Goal: Task Accomplishment & Management: Use online tool/utility

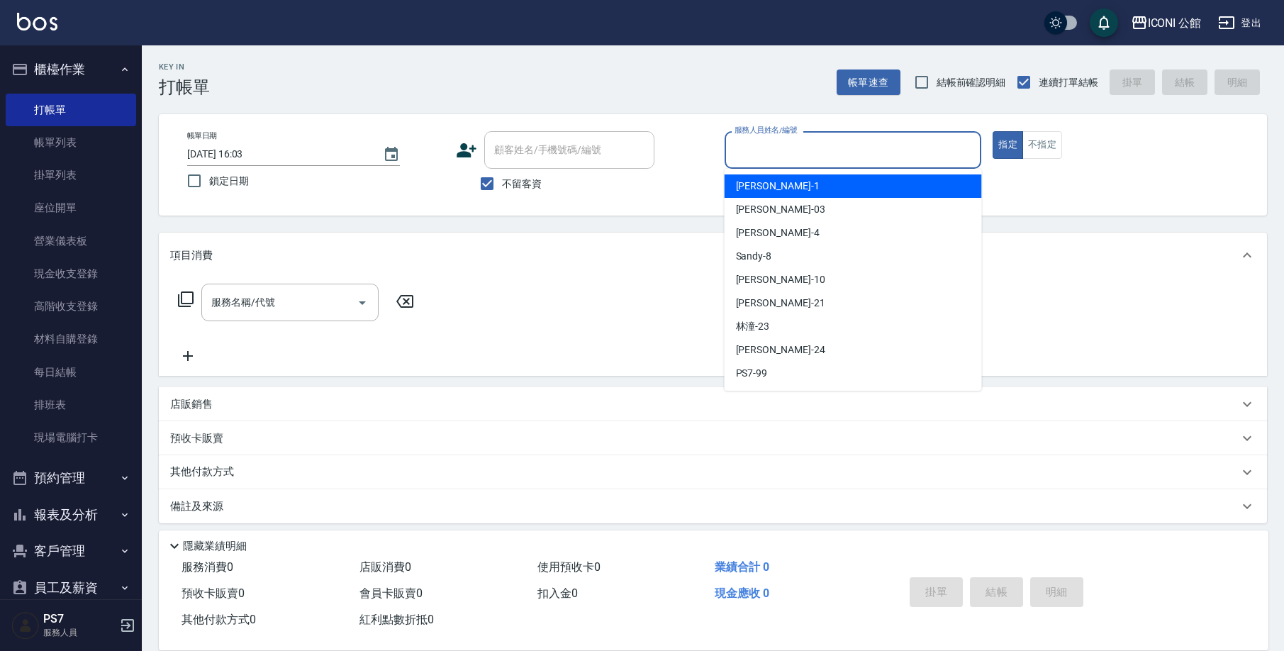
drag, startPoint x: 797, startPoint y: 145, endPoint x: 783, endPoint y: 142, distance: 14.3
click at [797, 147] on input "服務人員姓名/編號" at bounding box center [853, 150] width 245 height 25
type input "１"
click at [1007, 145] on button "指定" at bounding box center [1007, 145] width 30 height 28
type button "true"
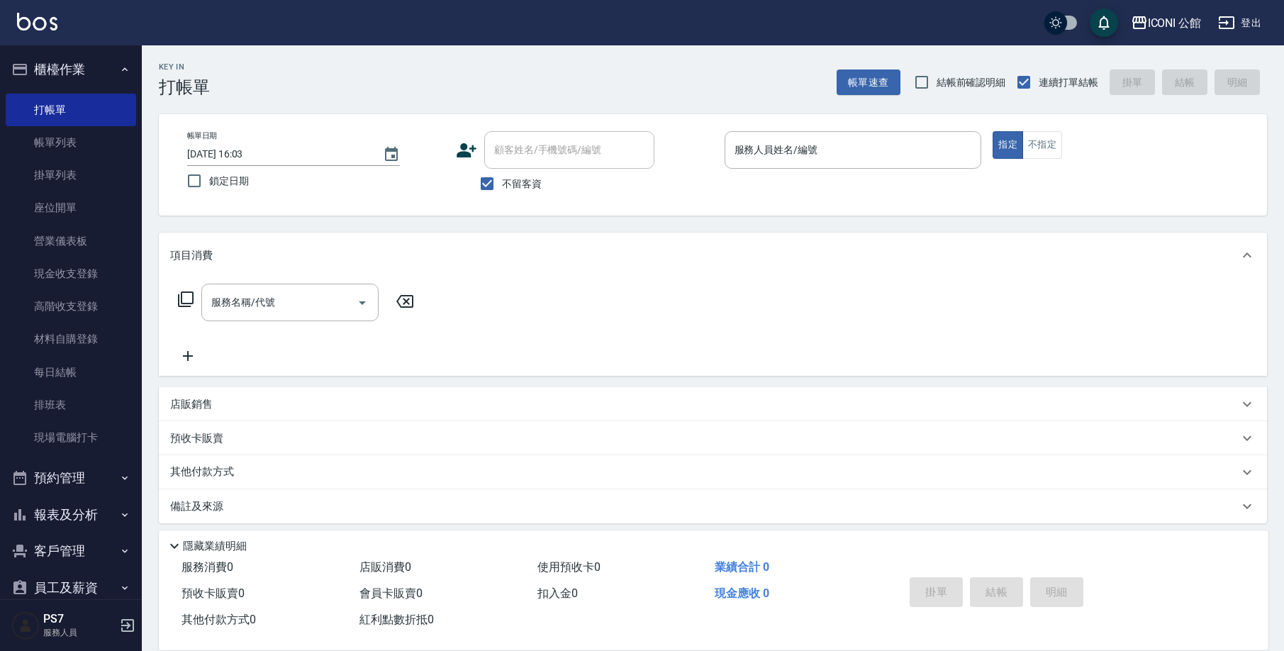
type input "２"
type input "２０"
click at [744, 161] on input "２０" at bounding box center [842, 150] width 223 height 25
click at [748, 162] on input "２０" at bounding box center [842, 150] width 223 height 25
click at [751, 159] on input "２０" at bounding box center [842, 150] width 223 height 25
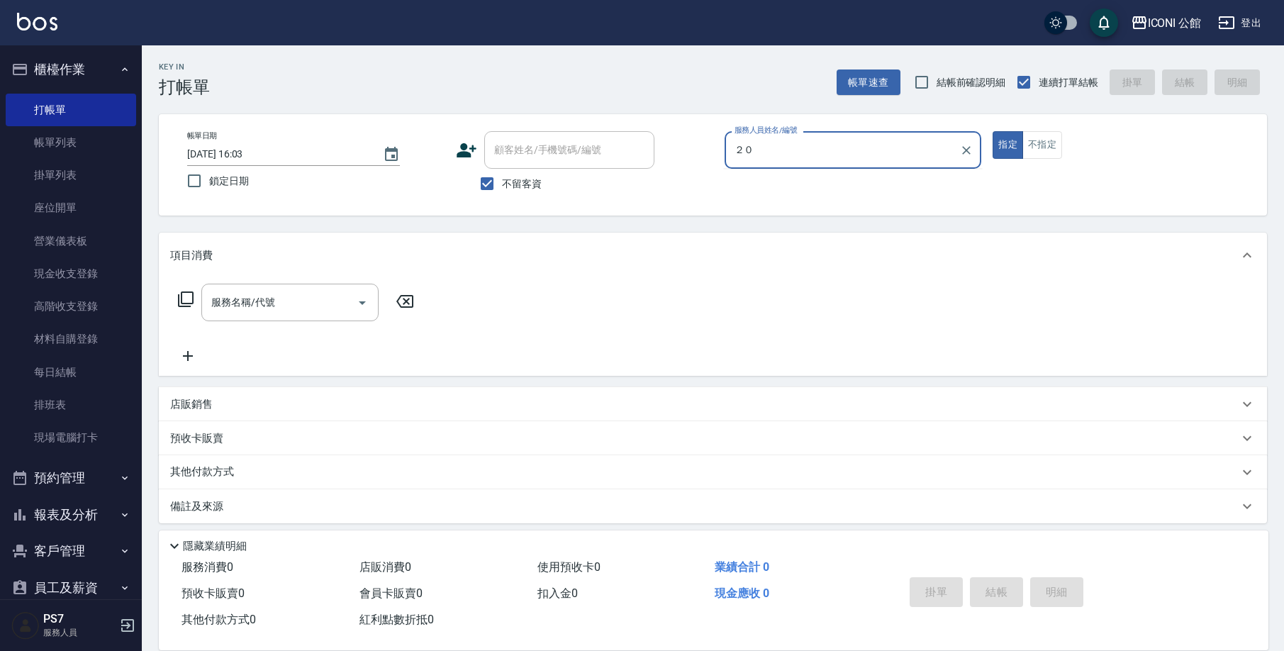
click at [753, 157] on input "２０" at bounding box center [842, 150] width 223 height 25
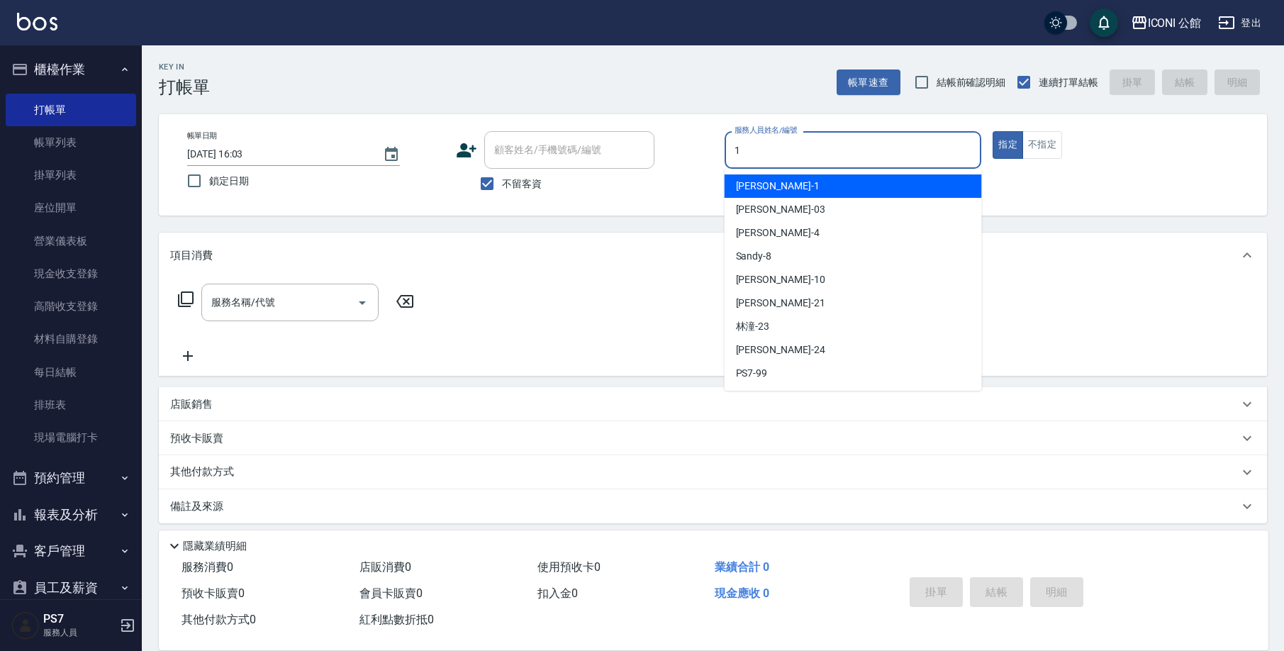
type input "Kevin-1"
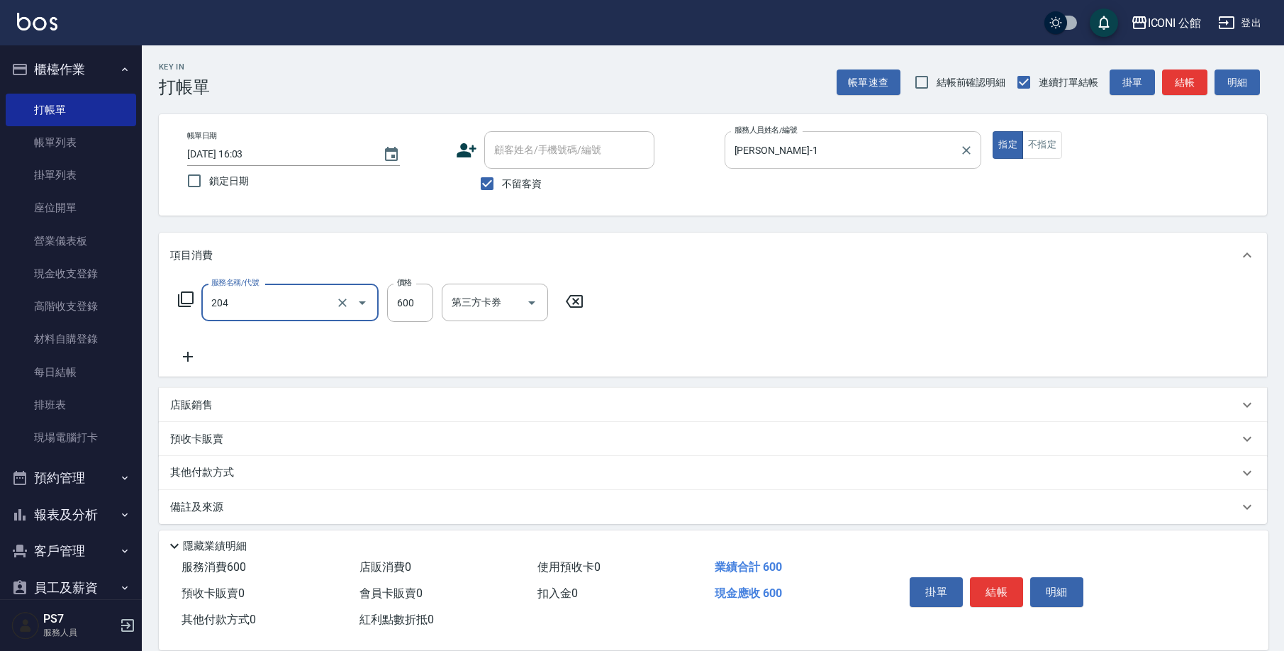
type input "指定洗+剪(204)"
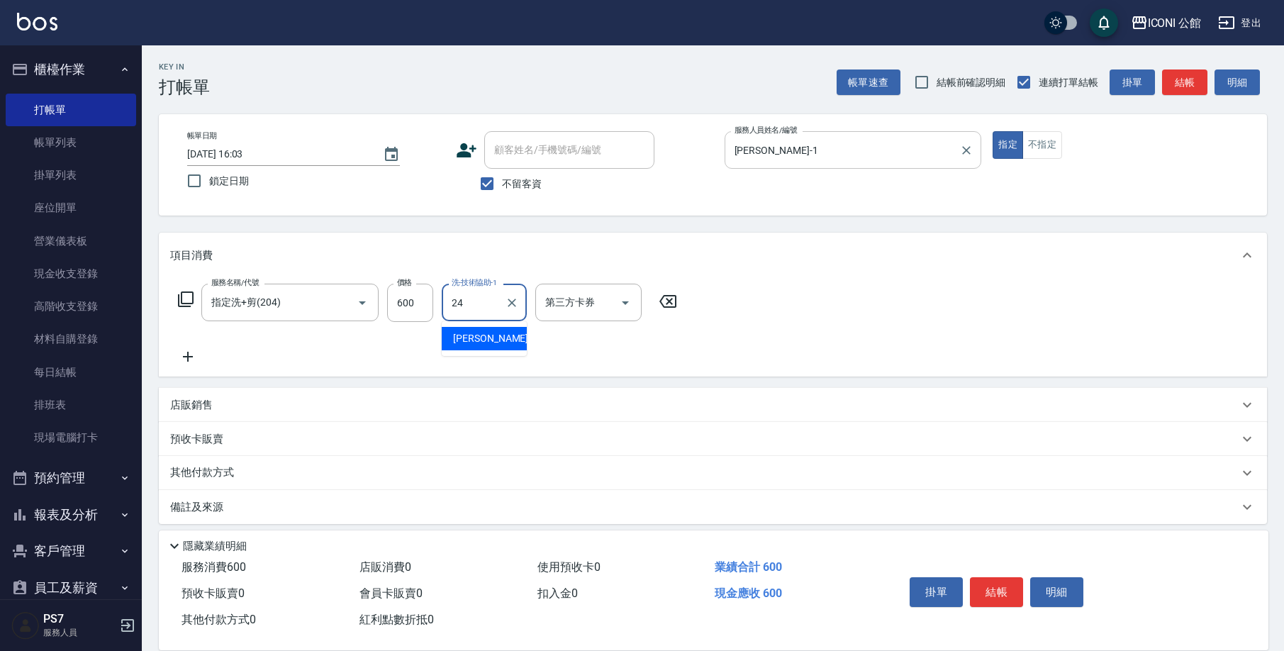
type input "可歆-24"
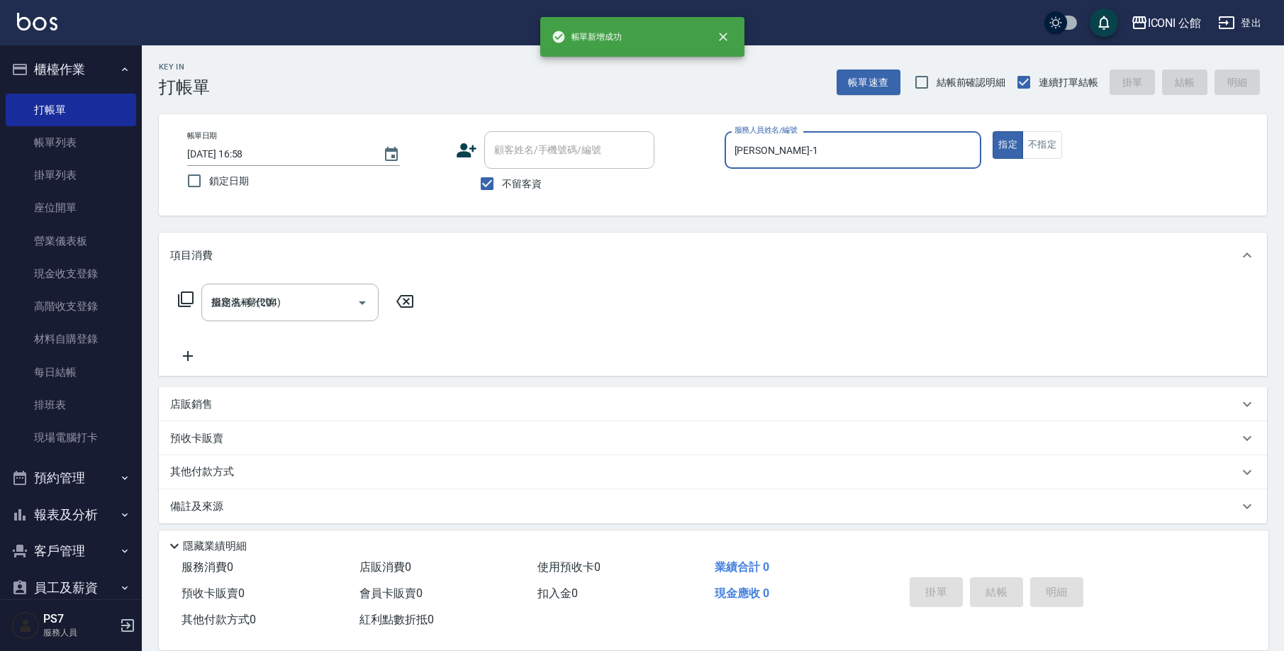
type input "[DATE] 16:58"
type input "Kevin-1"
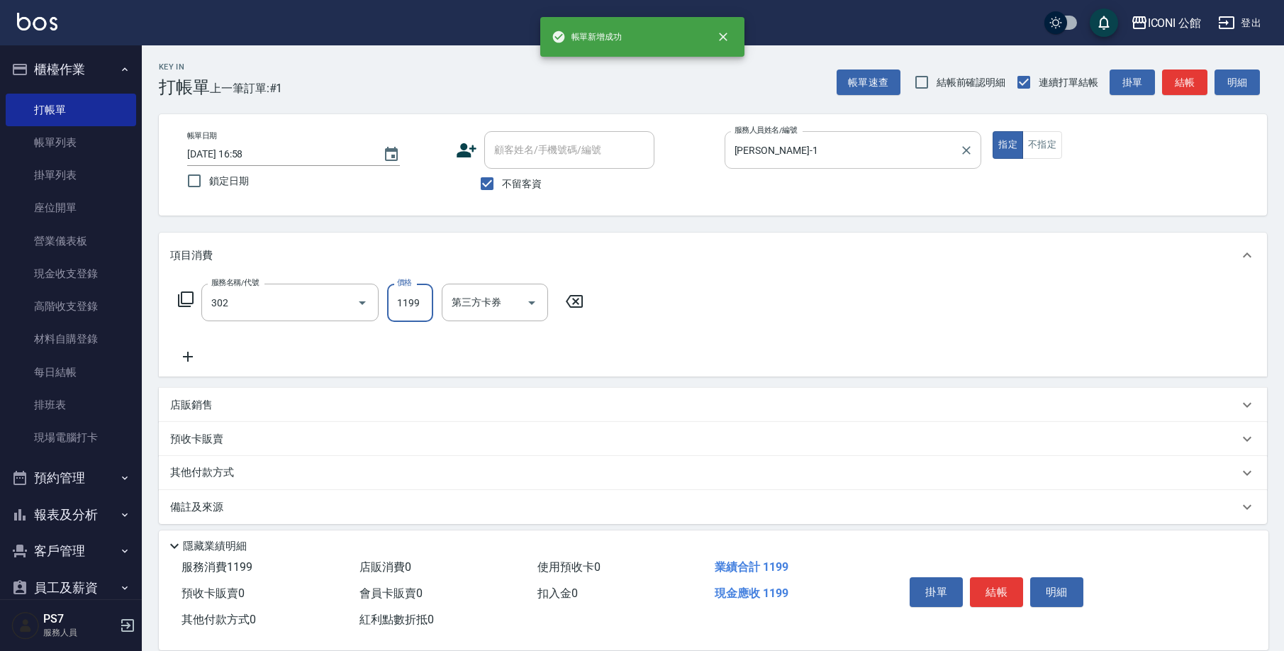
type input "設計燙髮(302)"
type input "1900"
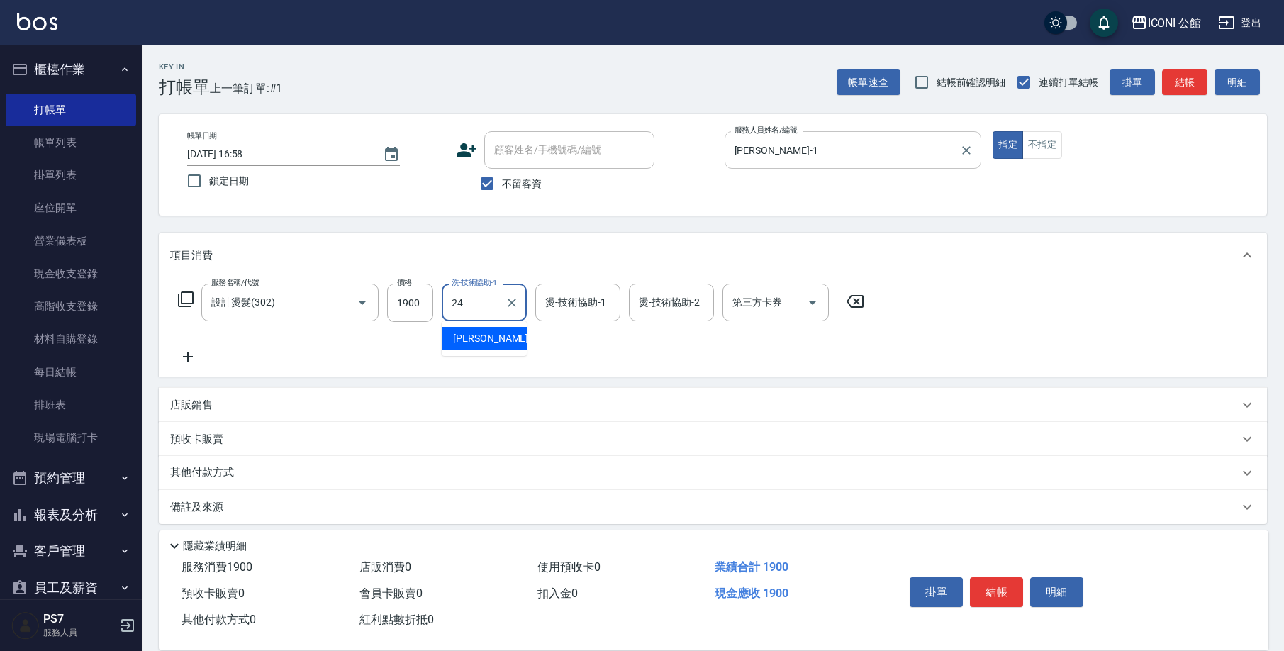
type input "可歆-24"
type input "1"
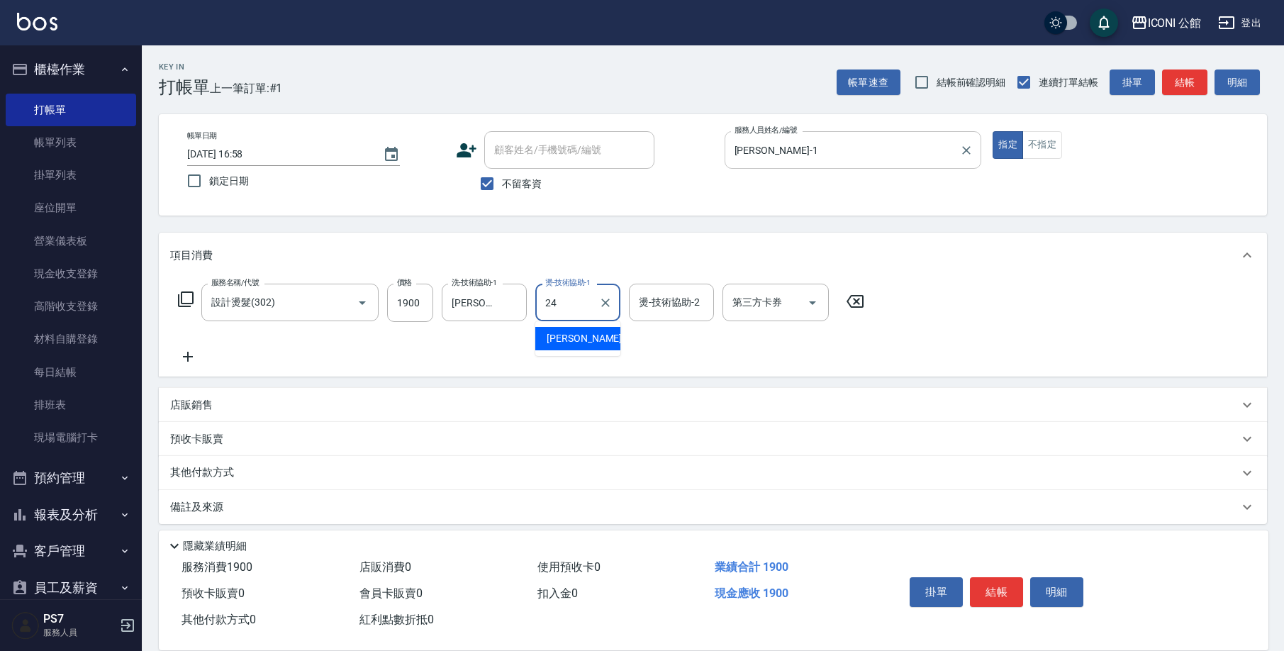
type input "可歆-24"
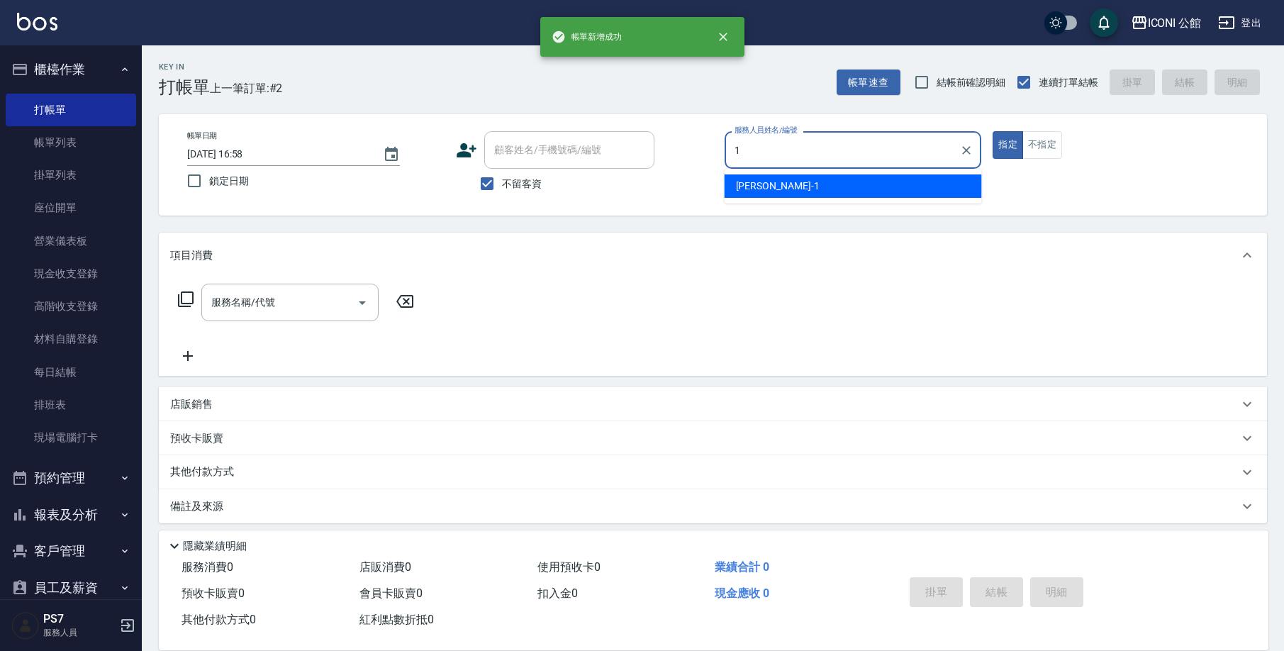
type input "Kevin-1"
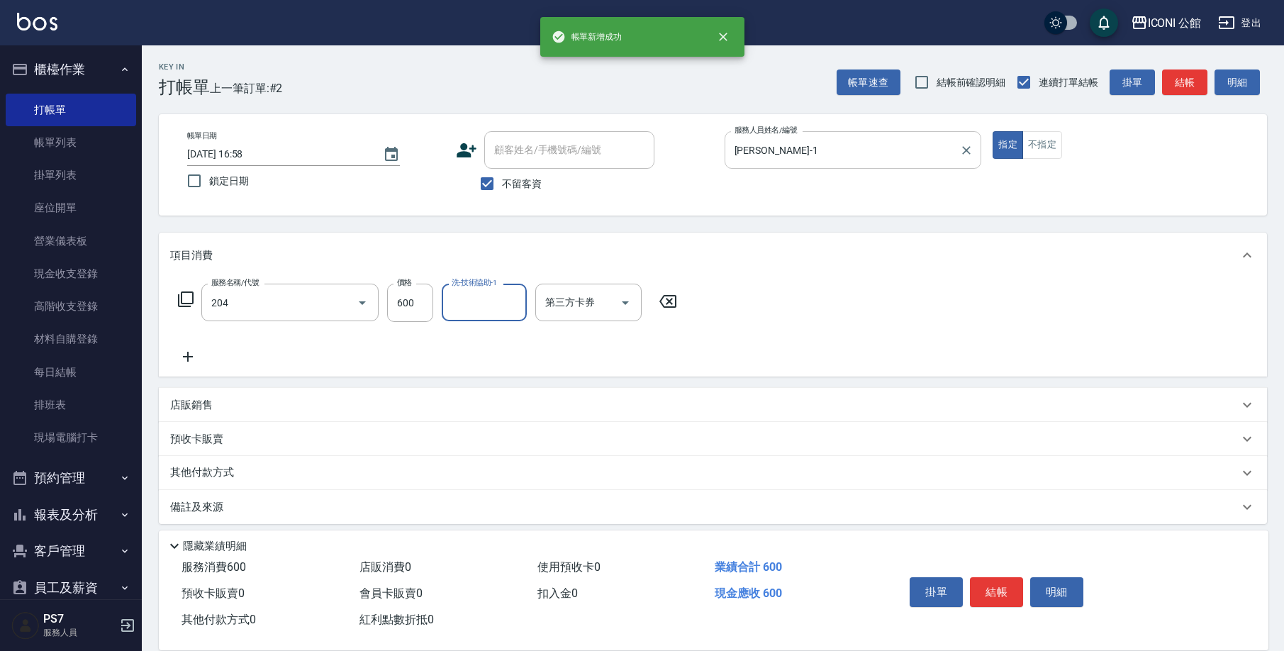
type input "指定洗+剪(204)"
type input "可歆-24"
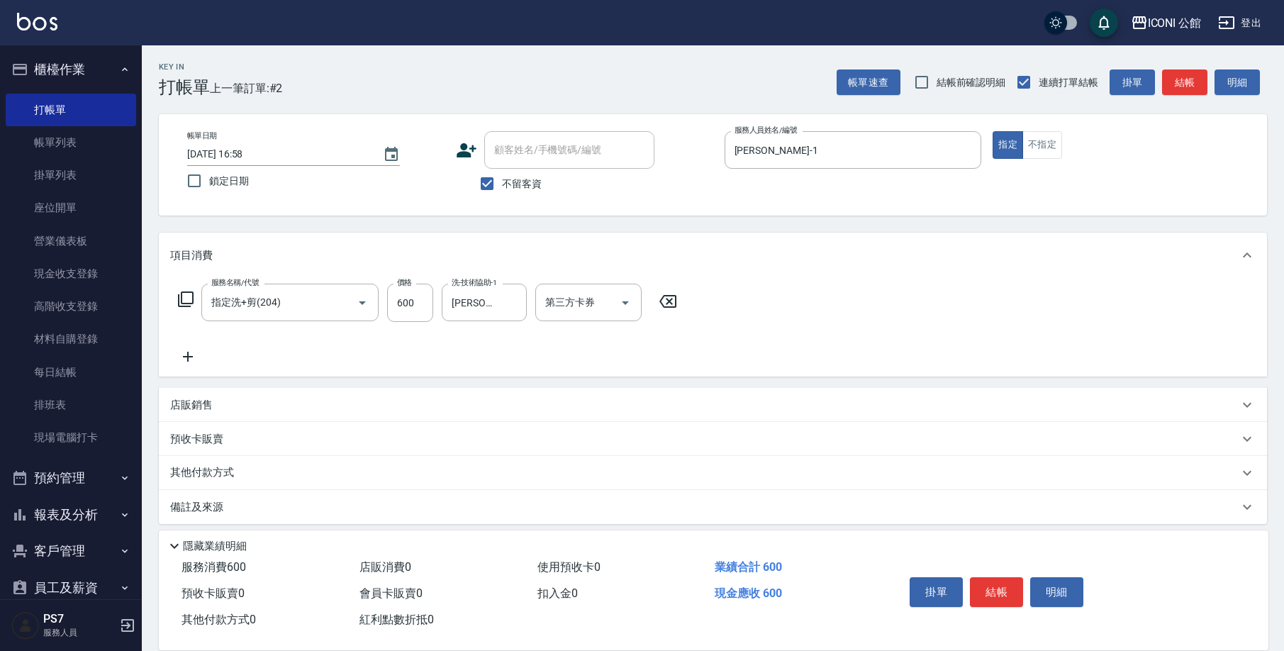
click at [271, 470] on div "其他付款方式" at bounding box center [704, 473] width 1068 height 16
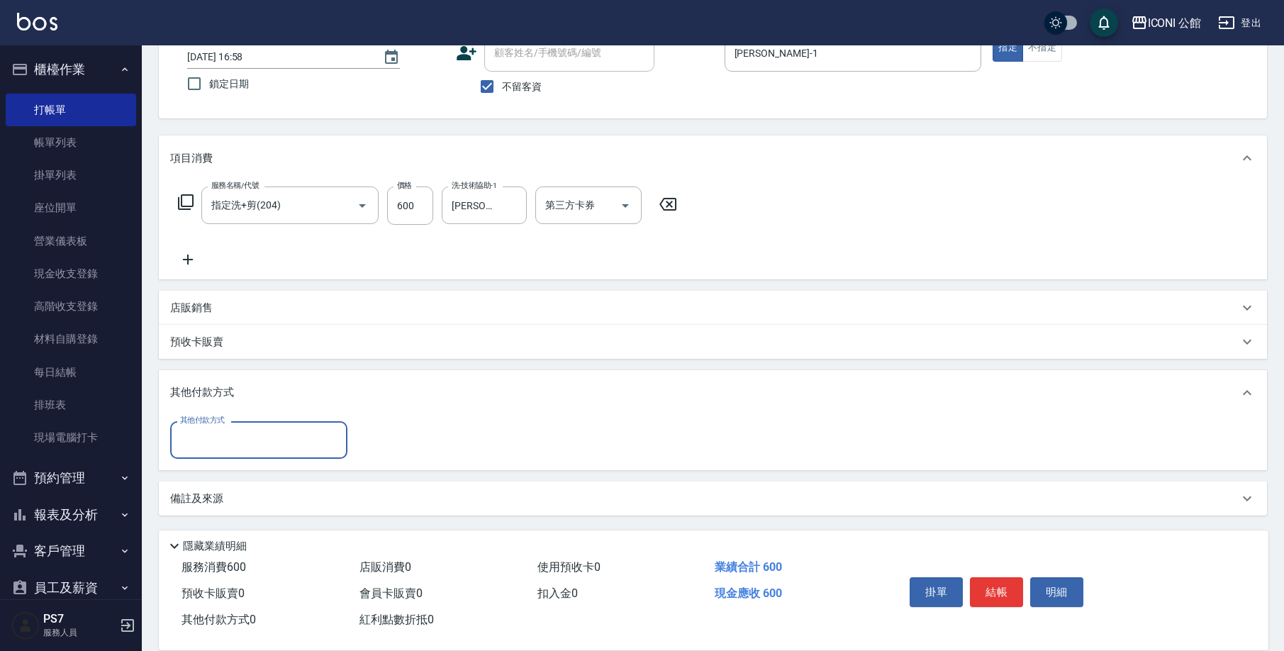
click at [235, 437] on input "其他付款方式" at bounding box center [258, 439] width 164 height 25
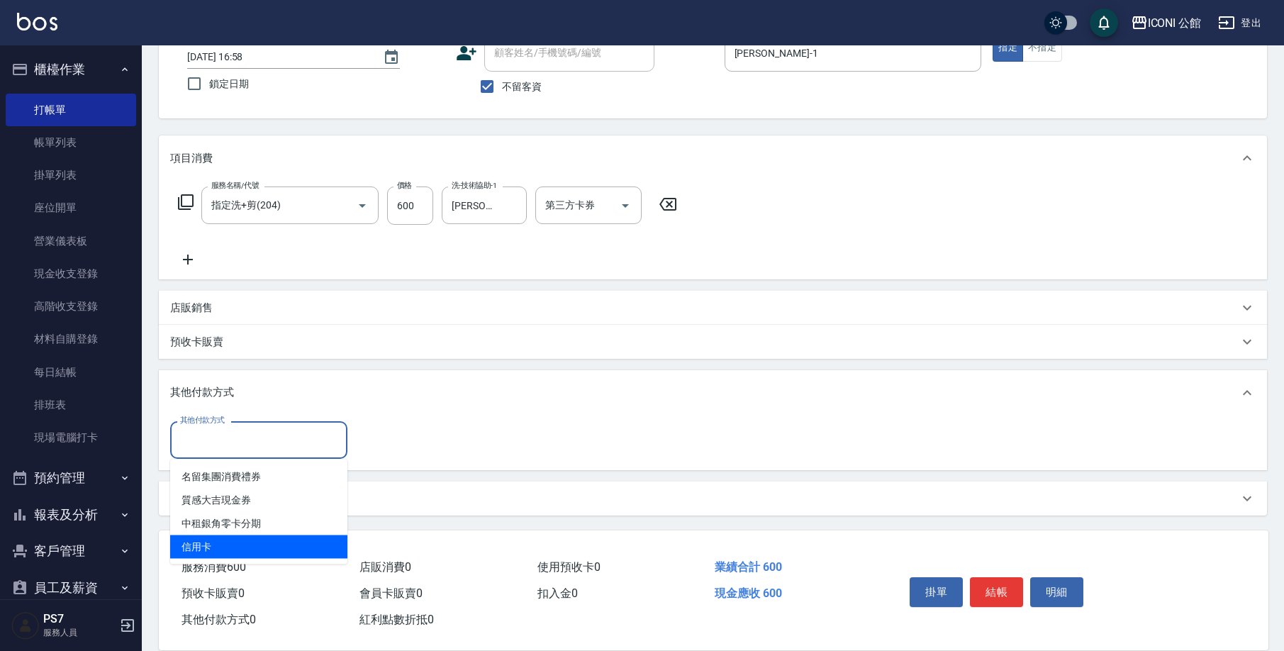
click at [234, 546] on span "信用卡" at bounding box center [258, 546] width 177 height 23
type input "信用卡"
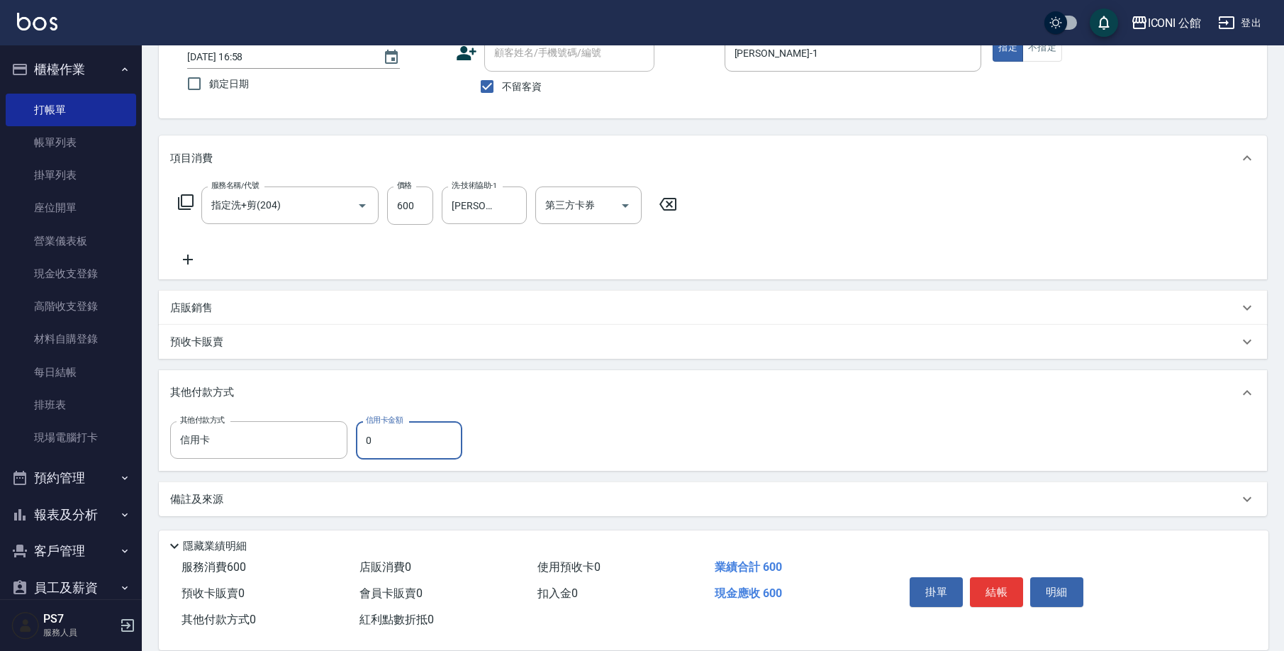
click at [406, 420] on div "其他付款方式 信用卡 其他付款方式 信用卡金額 0 信用卡金額" at bounding box center [713, 442] width 1108 height 55
click at [403, 435] on input "0" at bounding box center [409, 440] width 106 height 38
type input "600"
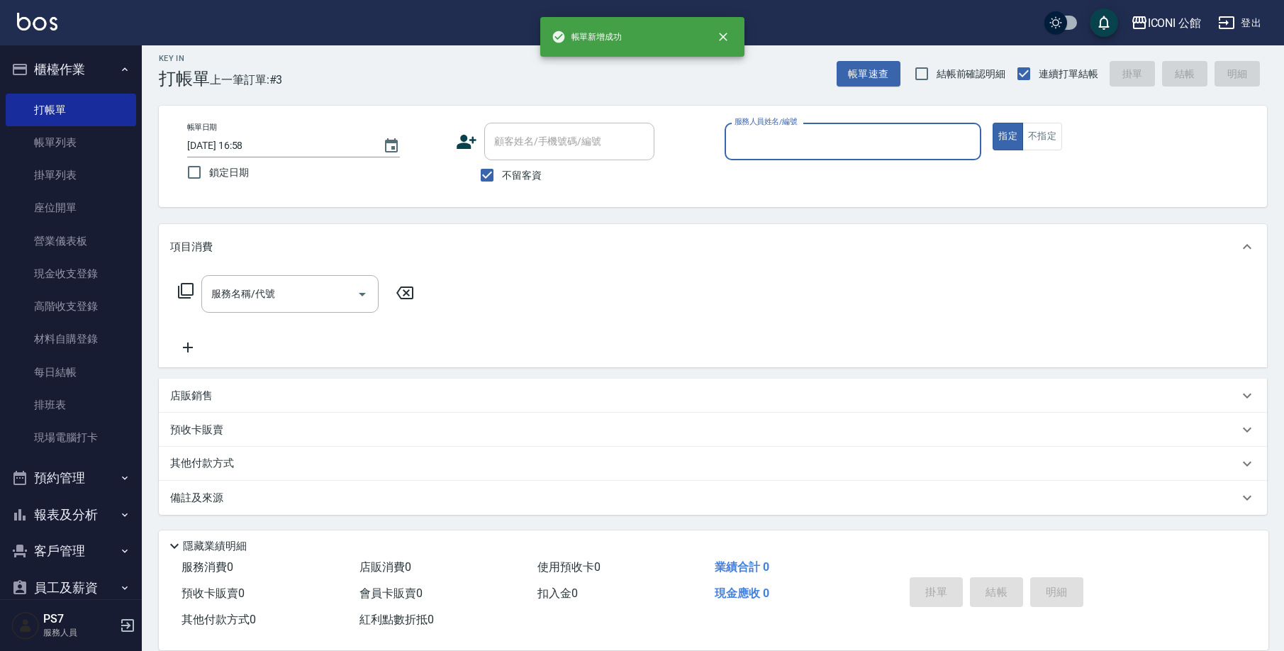
scroll to position [9, 0]
type input "Kevin-1"
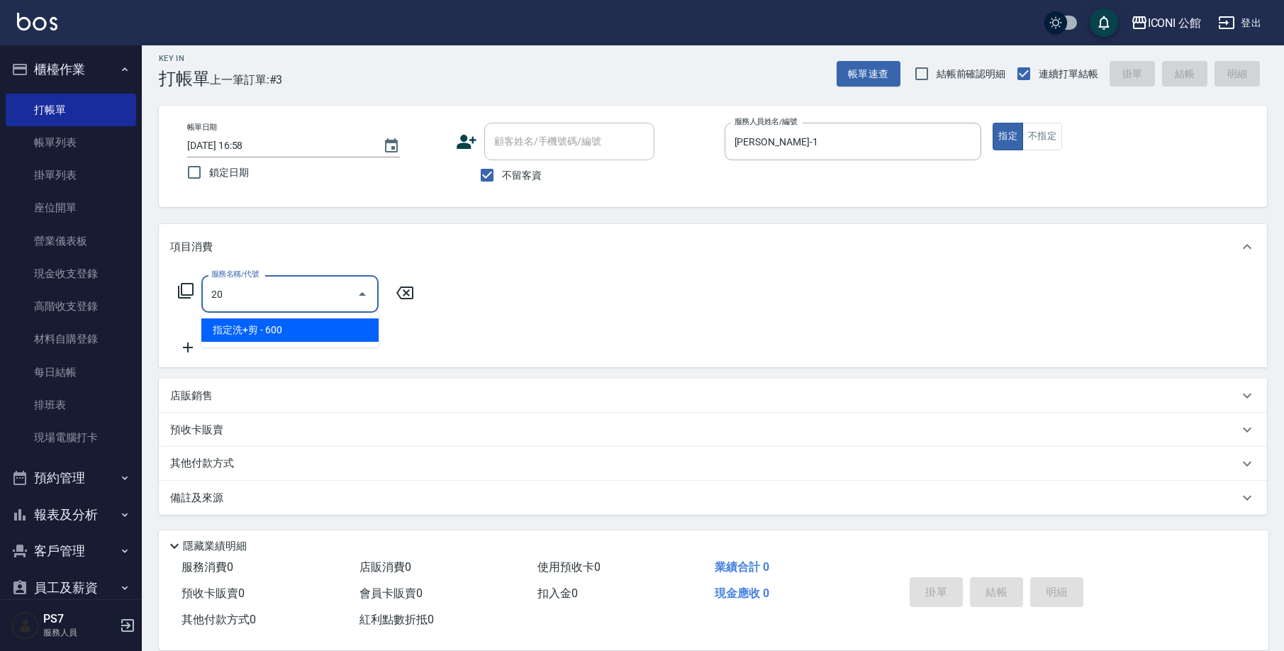
type input "2"
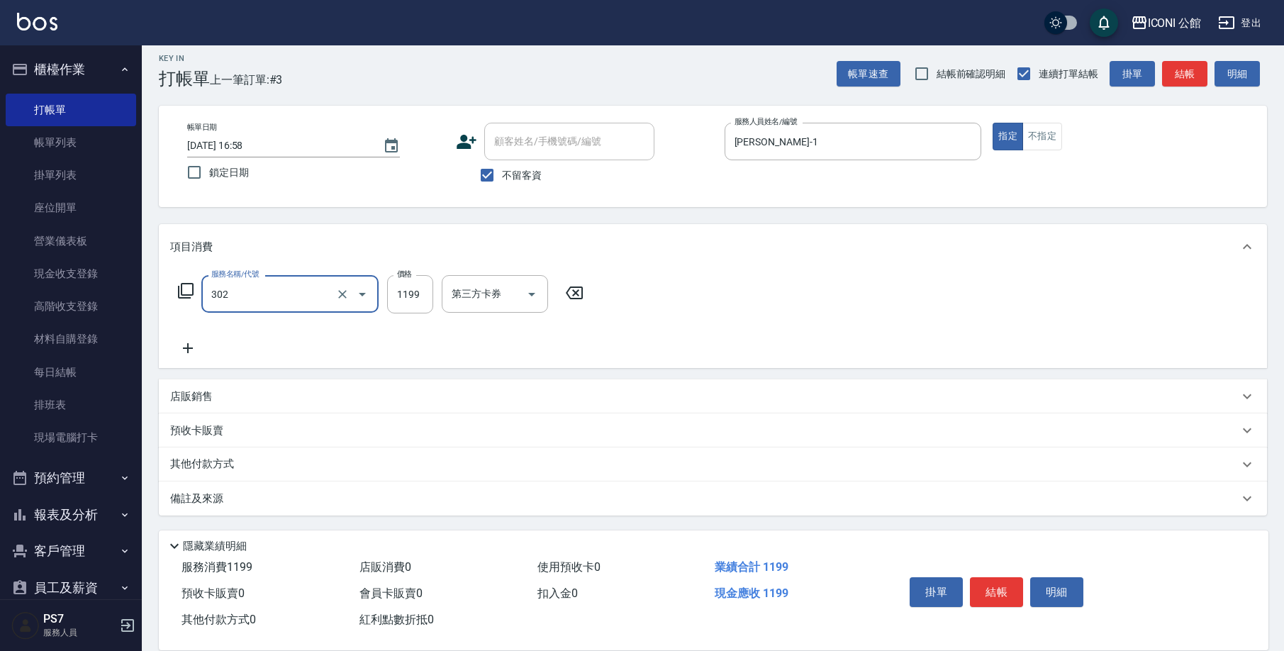
type input "302"
type input "12"
type input "設計燙髮(302)"
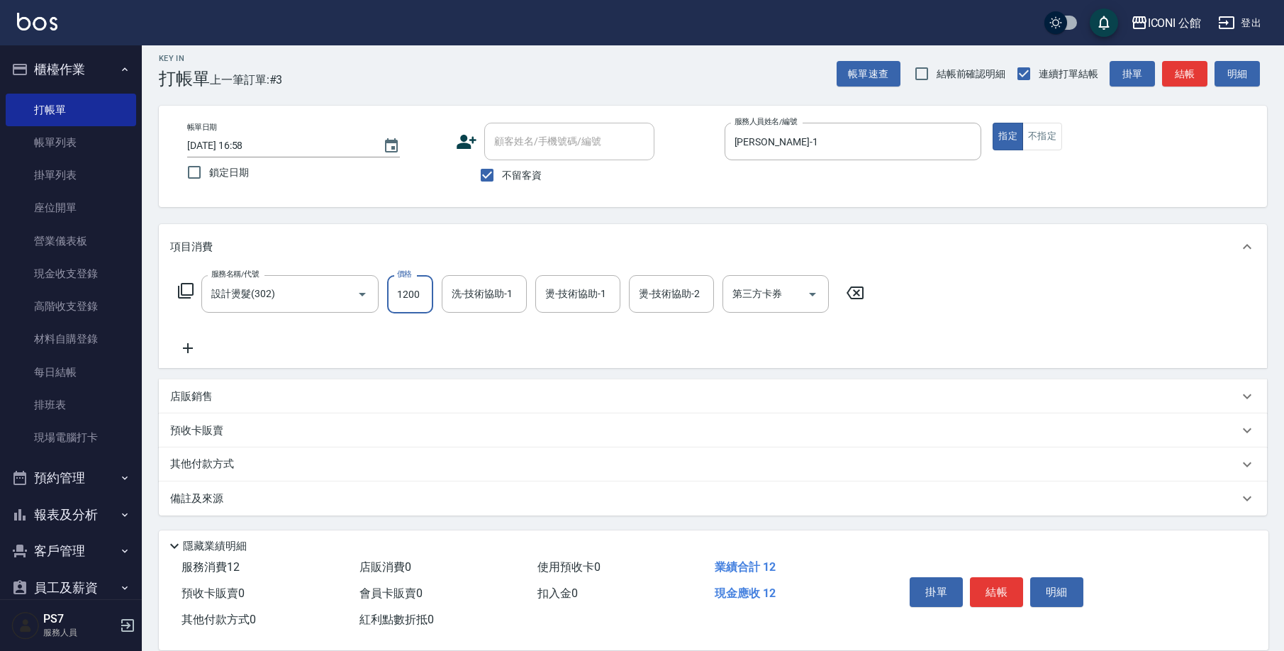
type input "1200"
type input "可歆-24"
type input "Kevin-1"
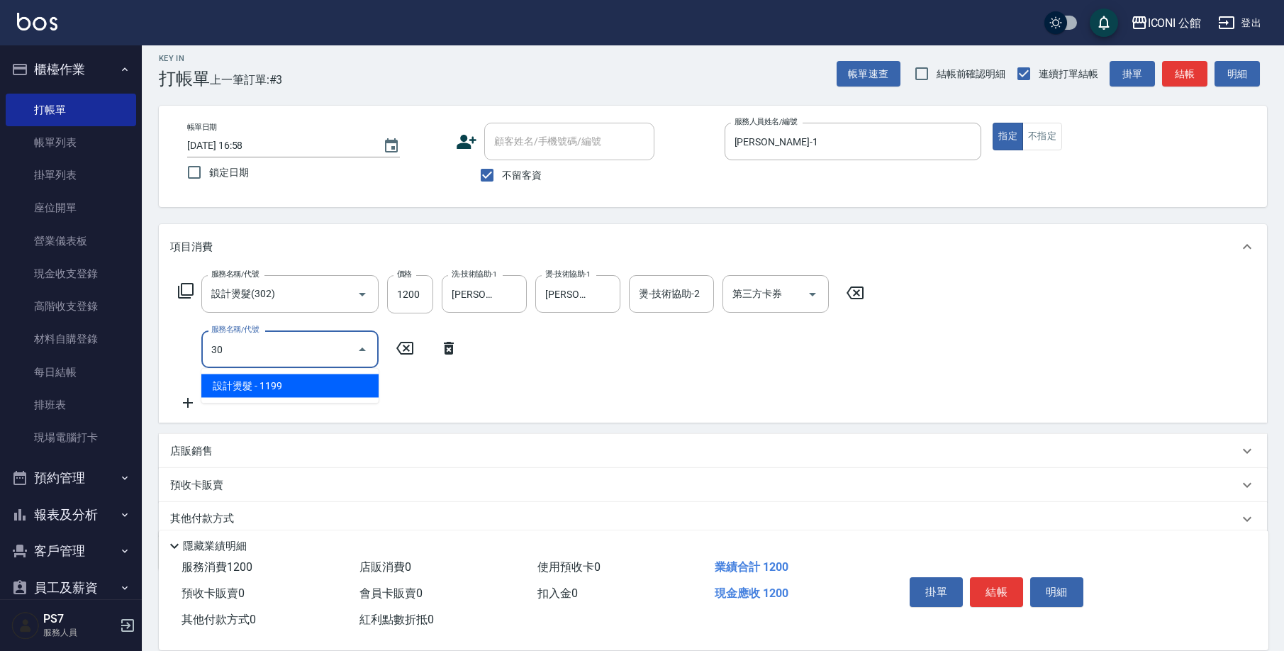
type input "3"
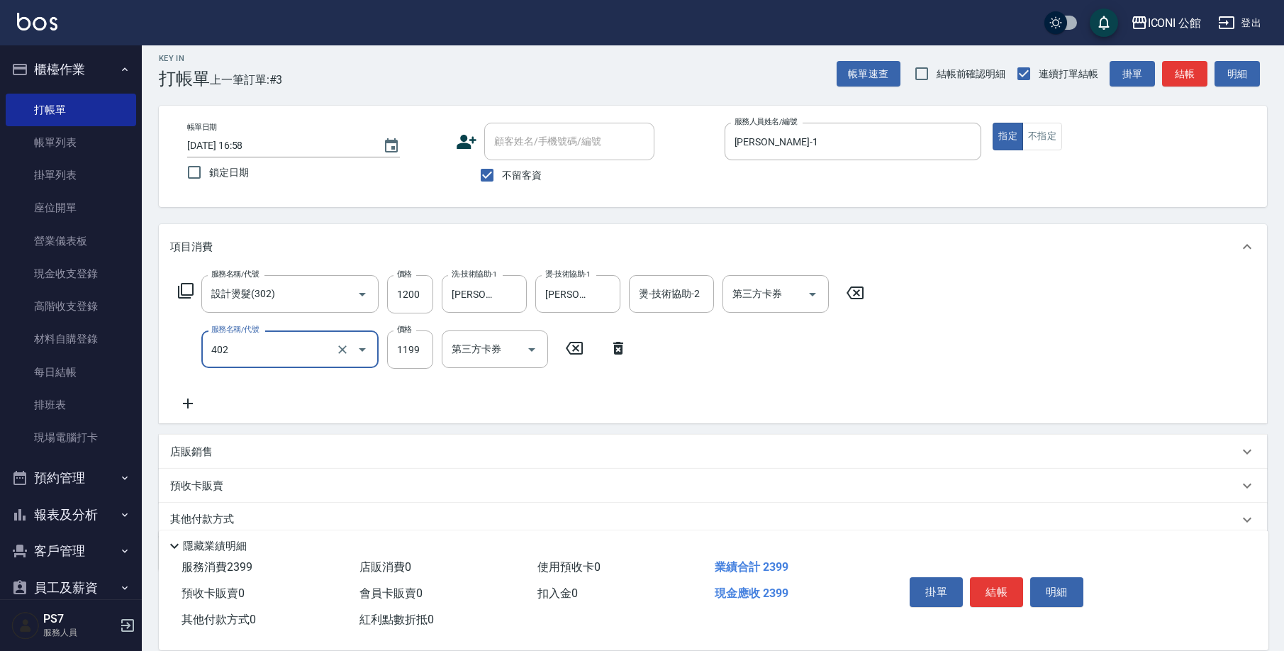
type input "設計染髮(402)"
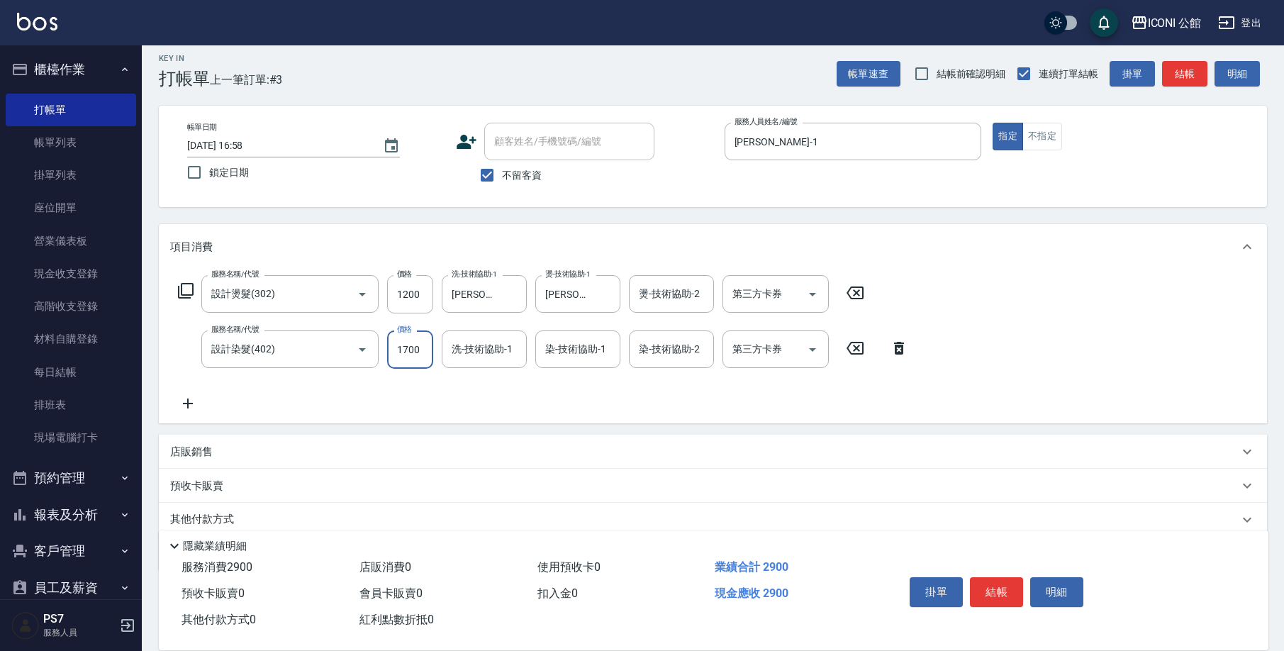
type input "1700"
type input "可歆-24"
type input "Kevin-1"
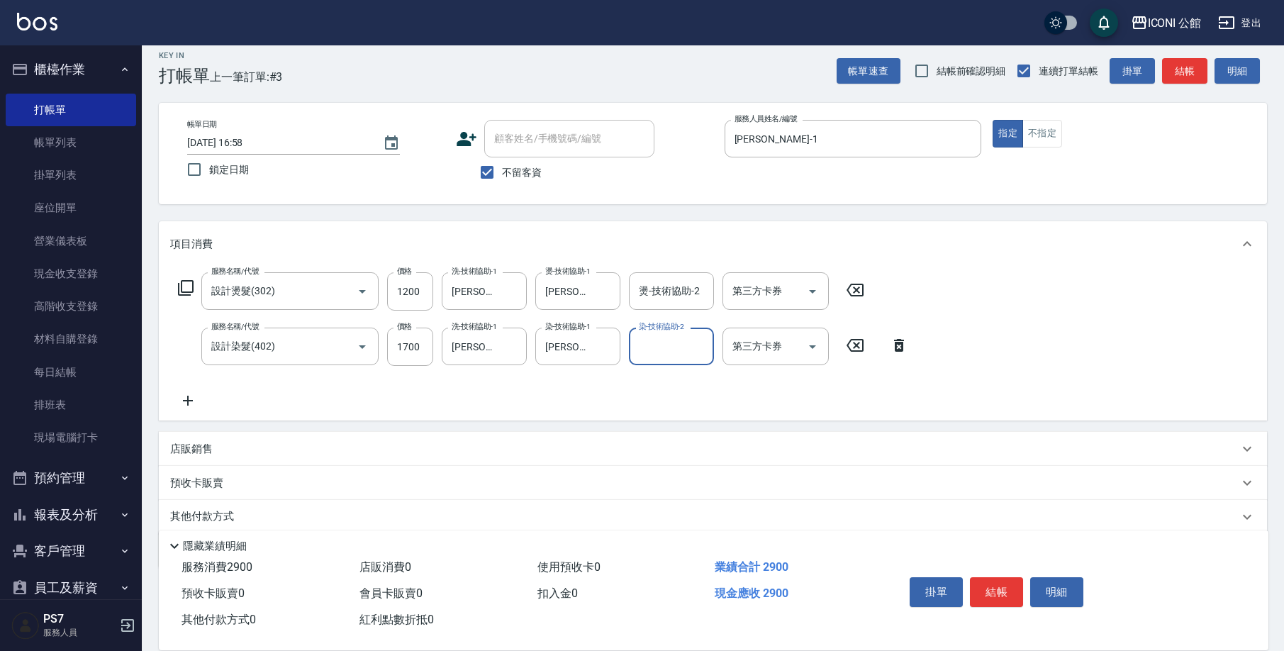
scroll to position [65, 0]
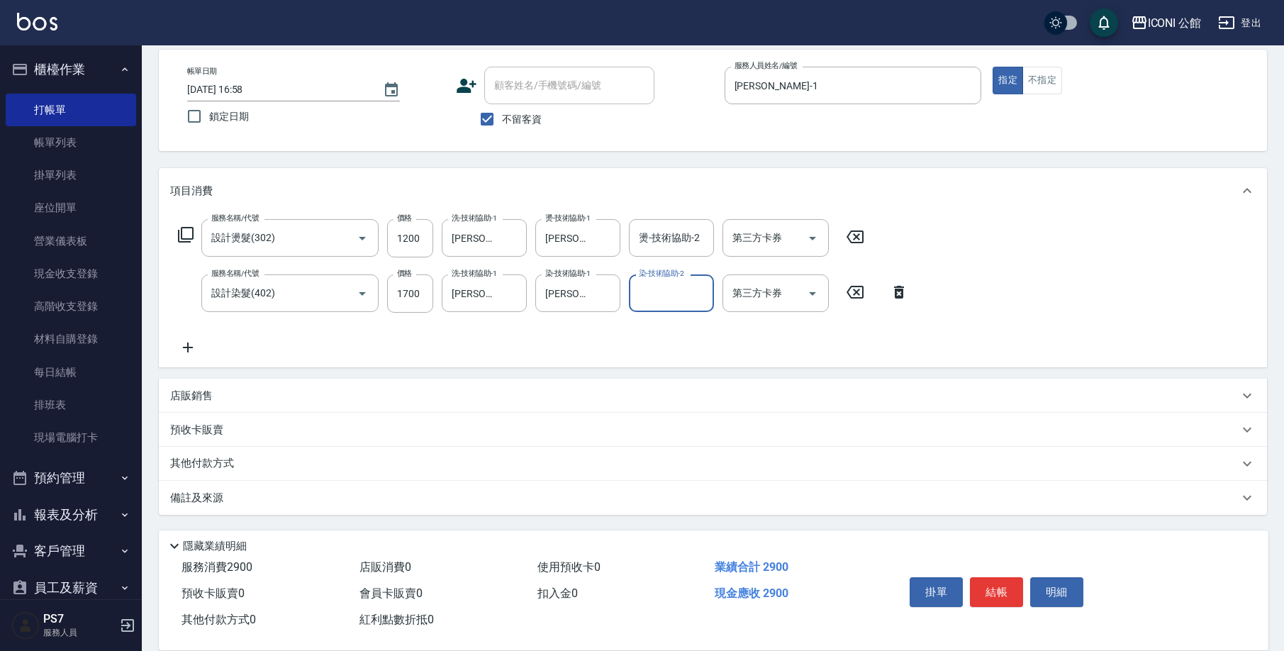
click at [195, 454] on div "其他付款方式" at bounding box center [713, 464] width 1108 height 34
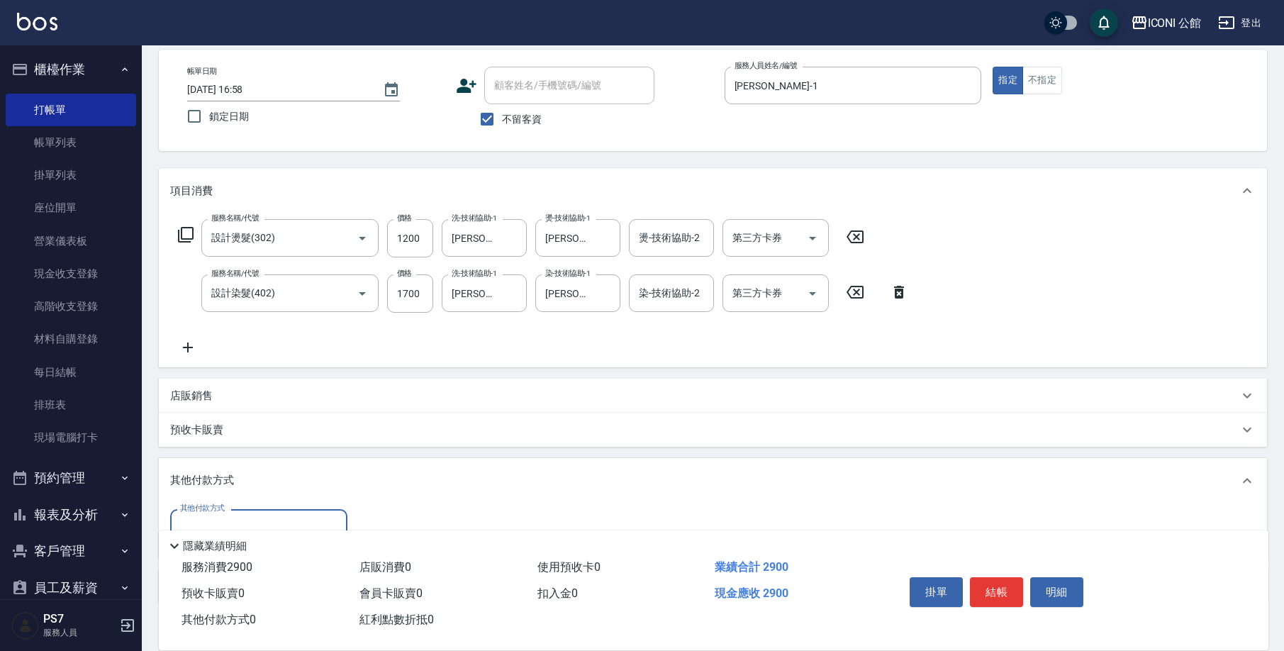
scroll to position [153, 0]
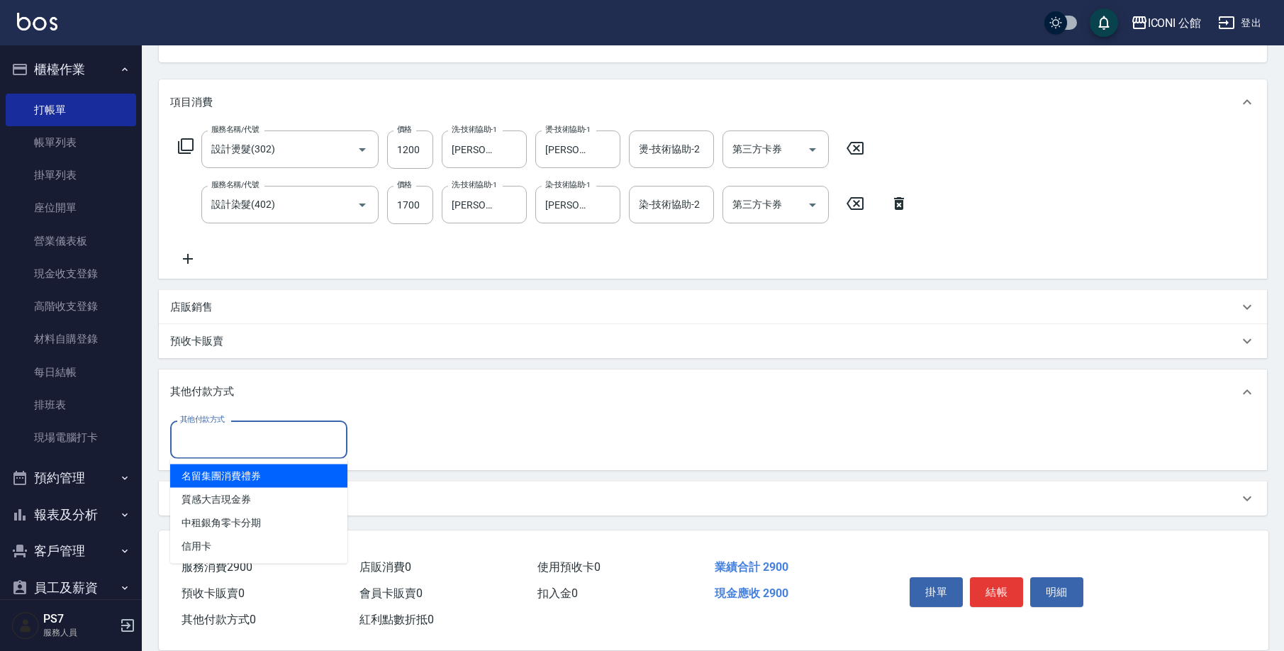
click at [198, 435] on input "其他付款方式" at bounding box center [258, 439] width 164 height 25
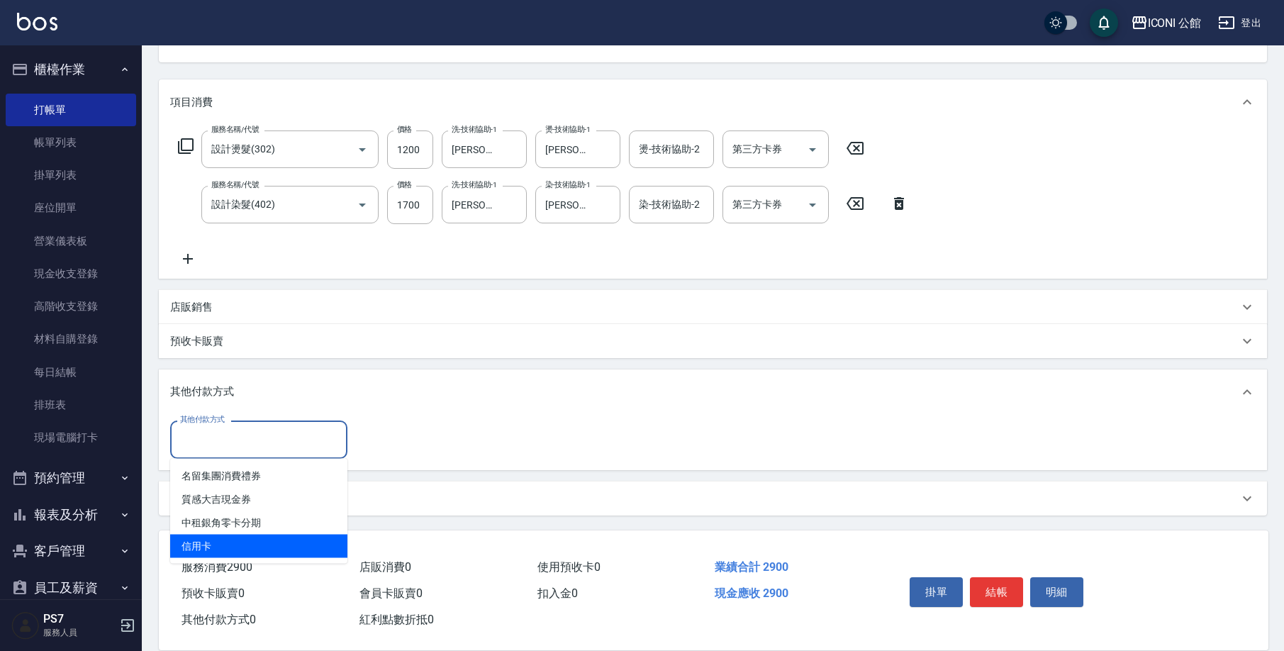
click at [217, 544] on span "信用卡" at bounding box center [258, 545] width 177 height 23
type input "信用卡"
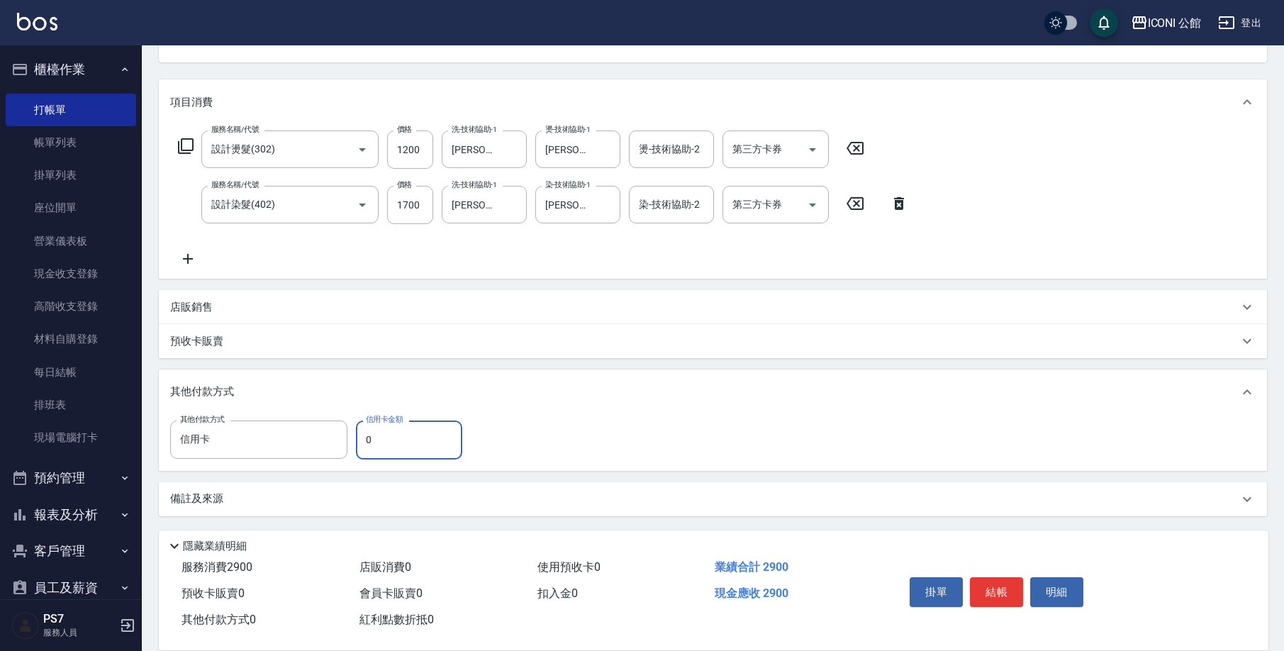
click at [383, 446] on input "0" at bounding box center [409, 439] width 106 height 38
click at [385, 446] on input "0" at bounding box center [409, 439] width 106 height 38
type input "2900"
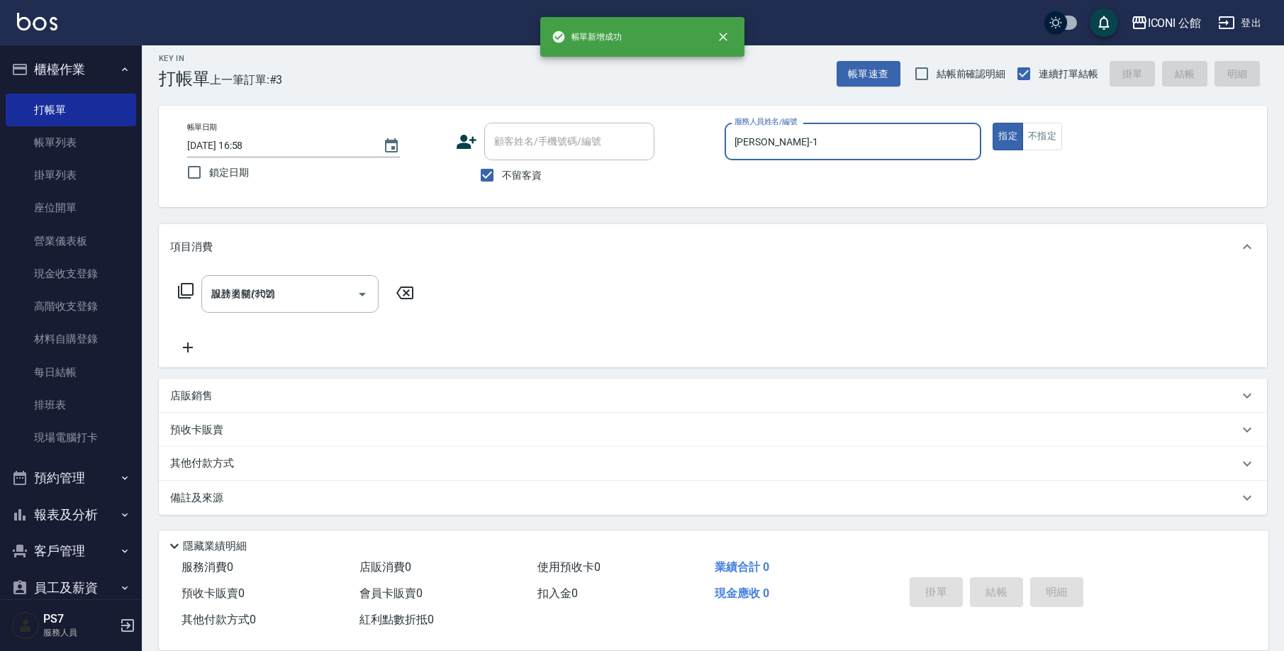
type input "2025/09/18 16:59"
type input "Kevin-1"
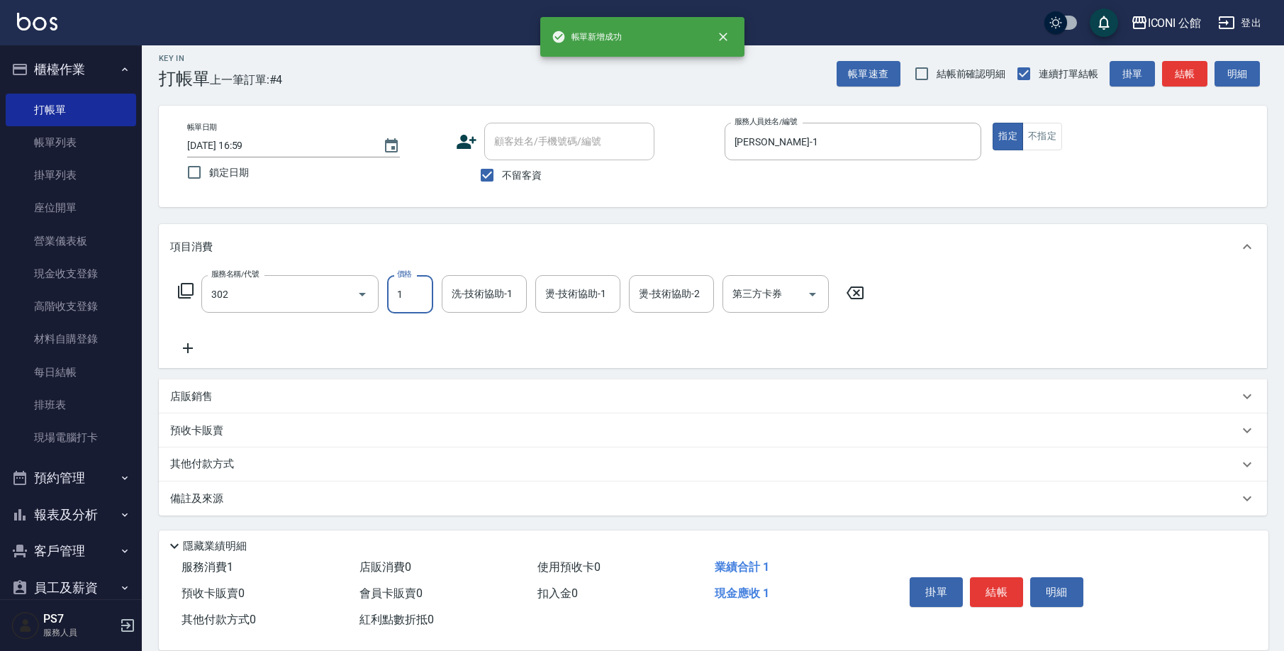
type input "設計燙髮(302)"
type input "1200"
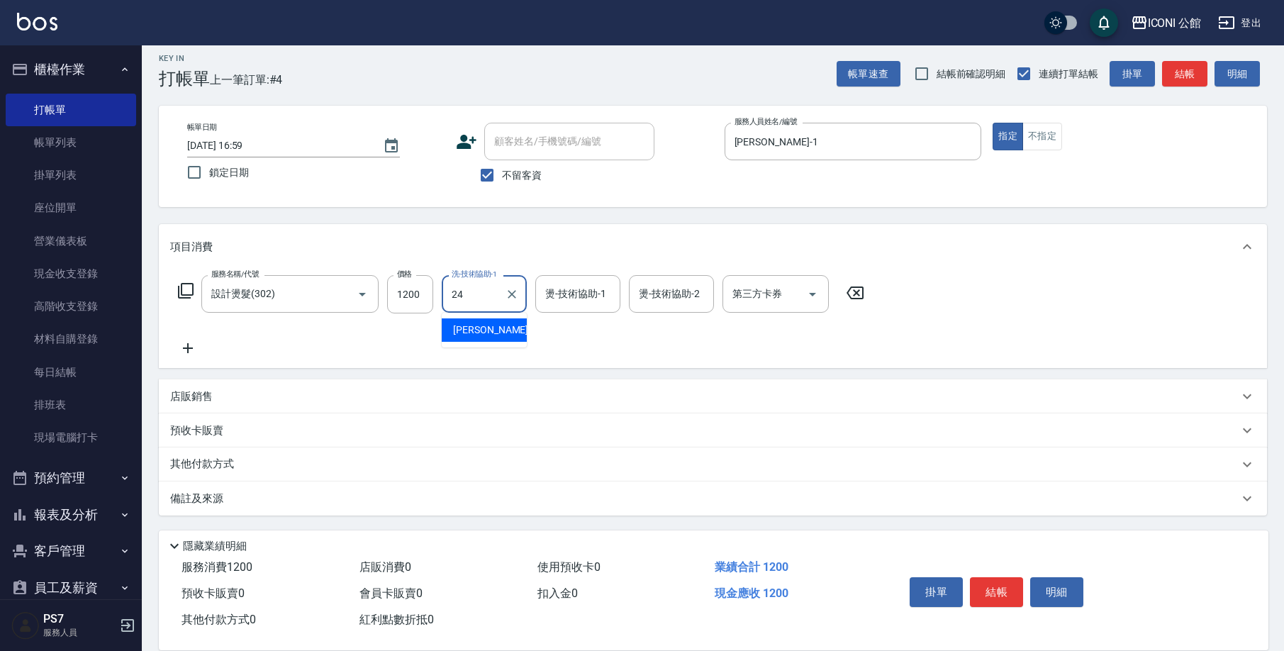
type input "可歆-24"
type input "Kevin-1"
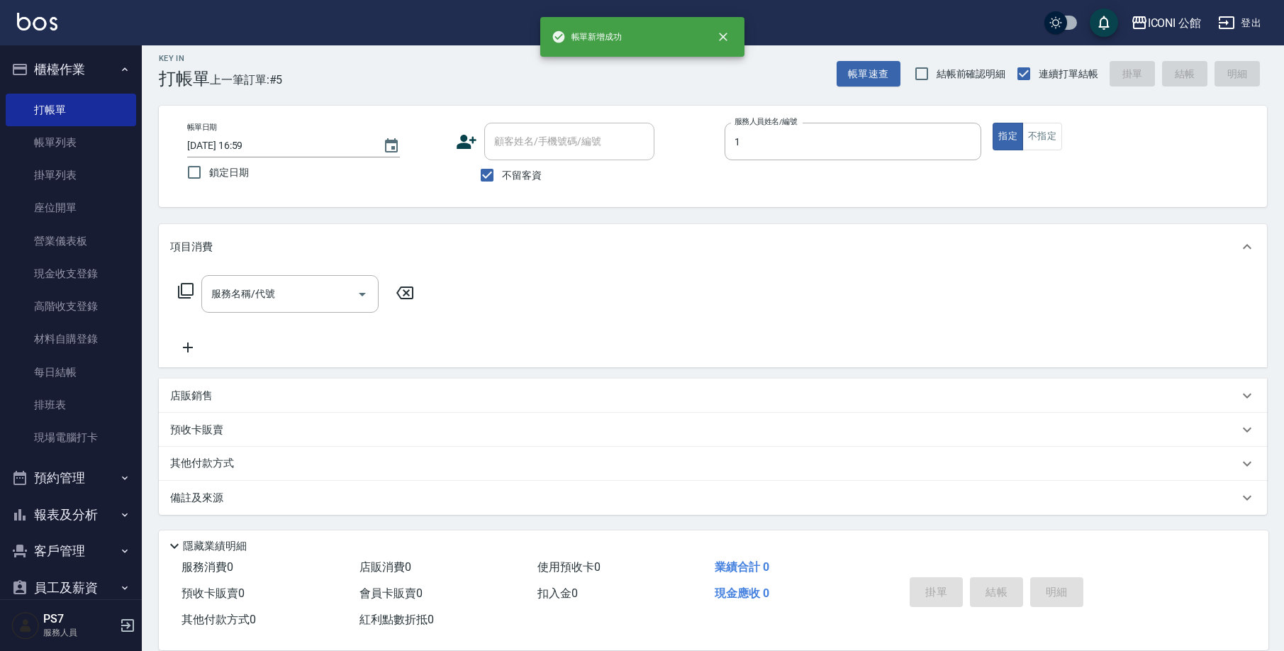
type input "Kevin-1"
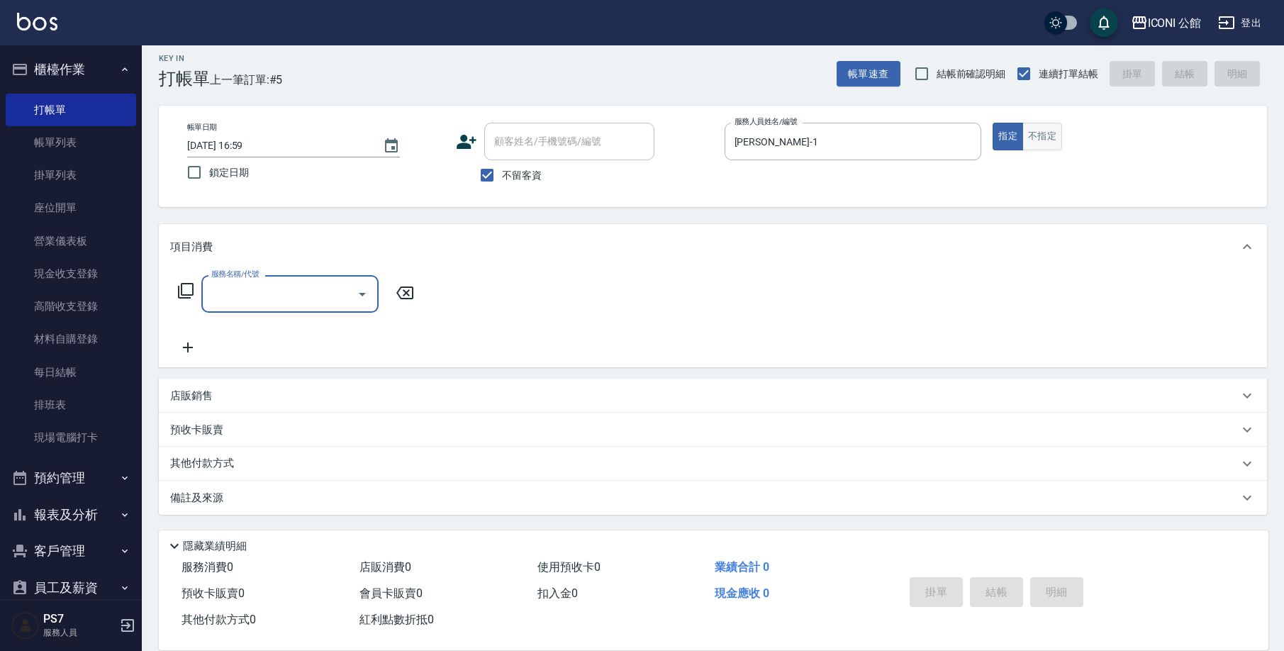
click at [1049, 148] on button "不指定" at bounding box center [1042, 137] width 40 height 28
click at [312, 302] on input "服務名稱/代號" at bounding box center [279, 293] width 143 height 25
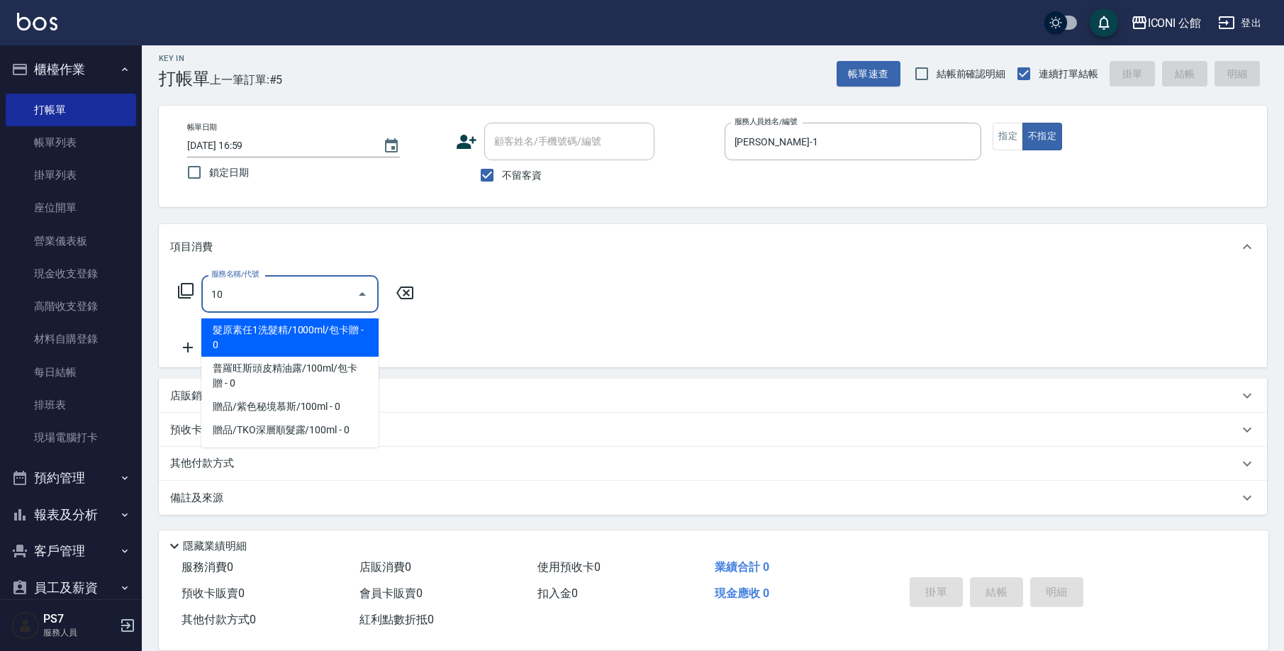
type input "1"
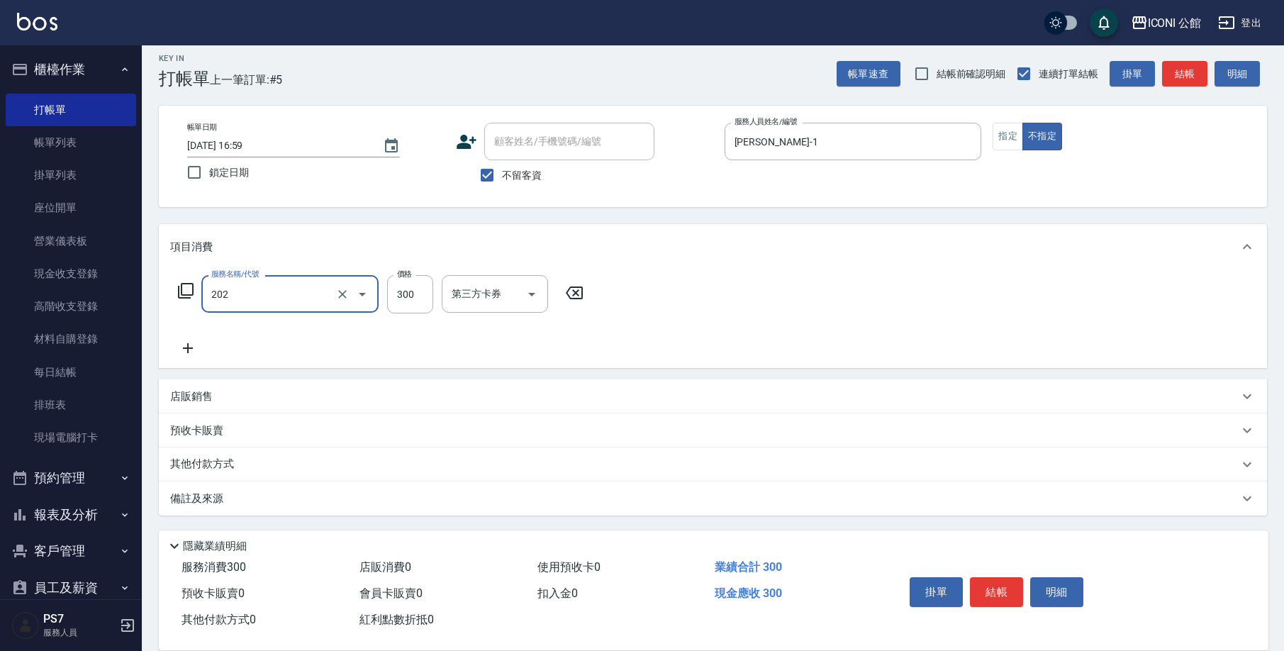
type input "單剪(202)"
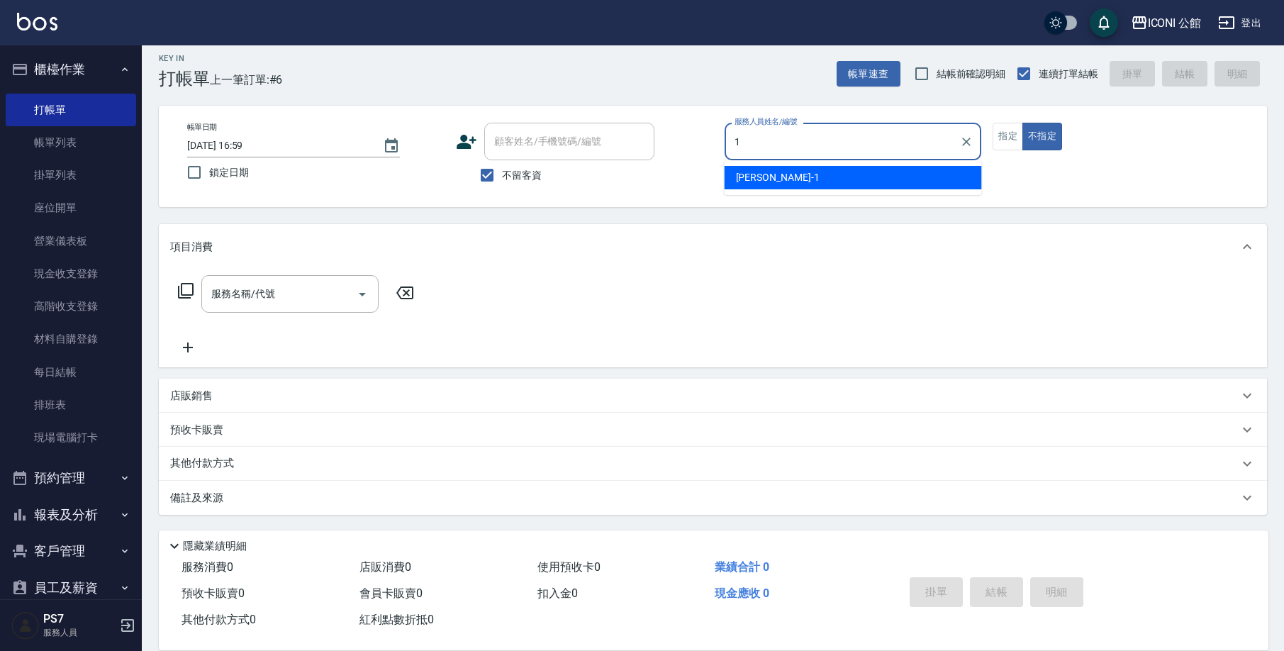
type input "Kevin-1"
type button "false"
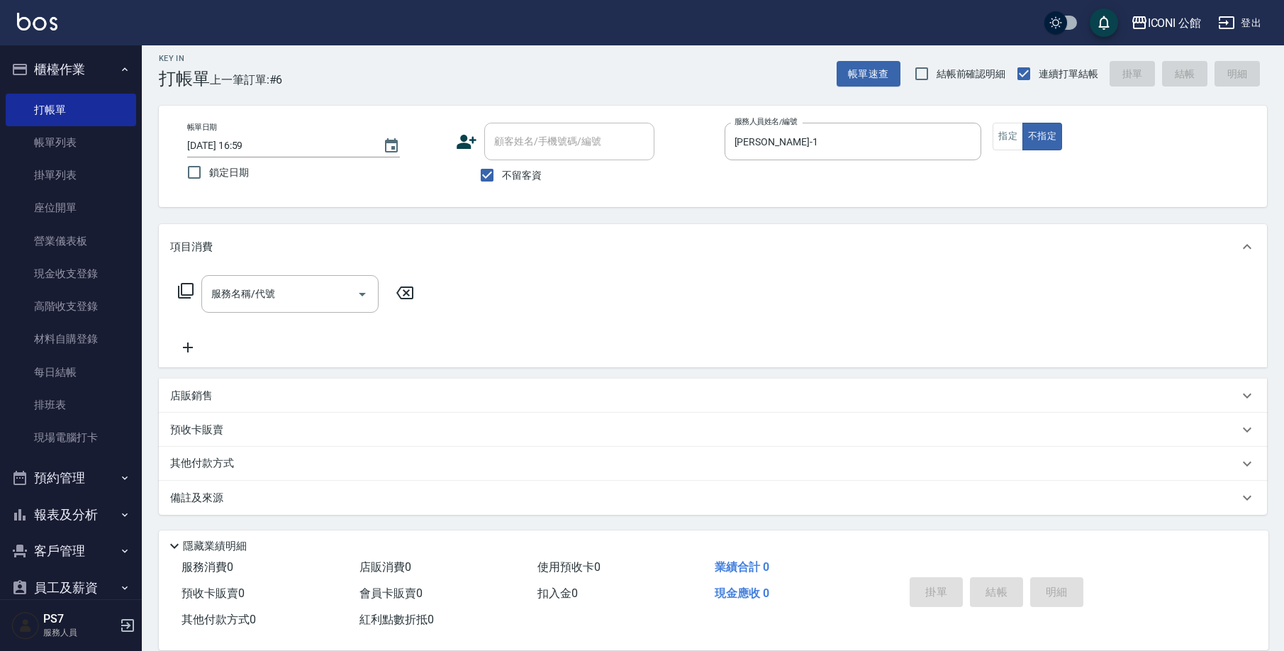
click at [184, 301] on div "服務名稱/代號 服務名稱/代號" at bounding box center [296, 294] width 252 height 38
click at [186, 298] on icon at bounding box center [186, 291] width 16 height 16
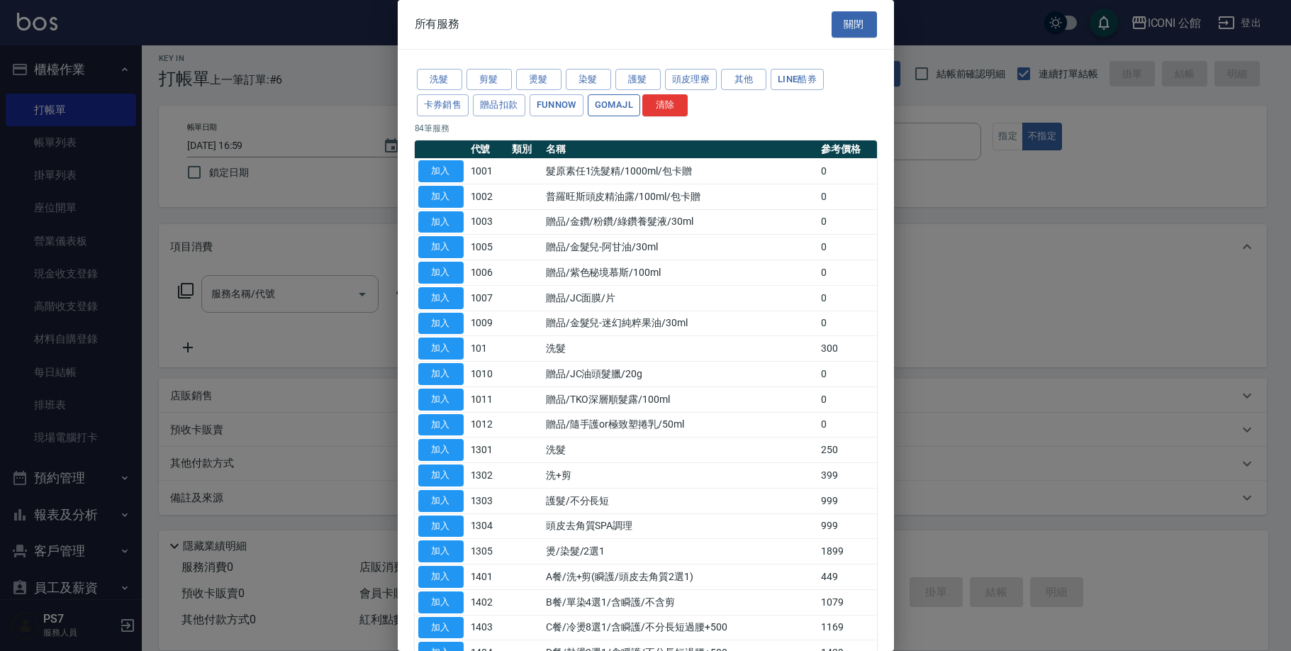
click at [608, 108] on button "GOMAJL" at bounding box center [614, 105] width 52 height 22
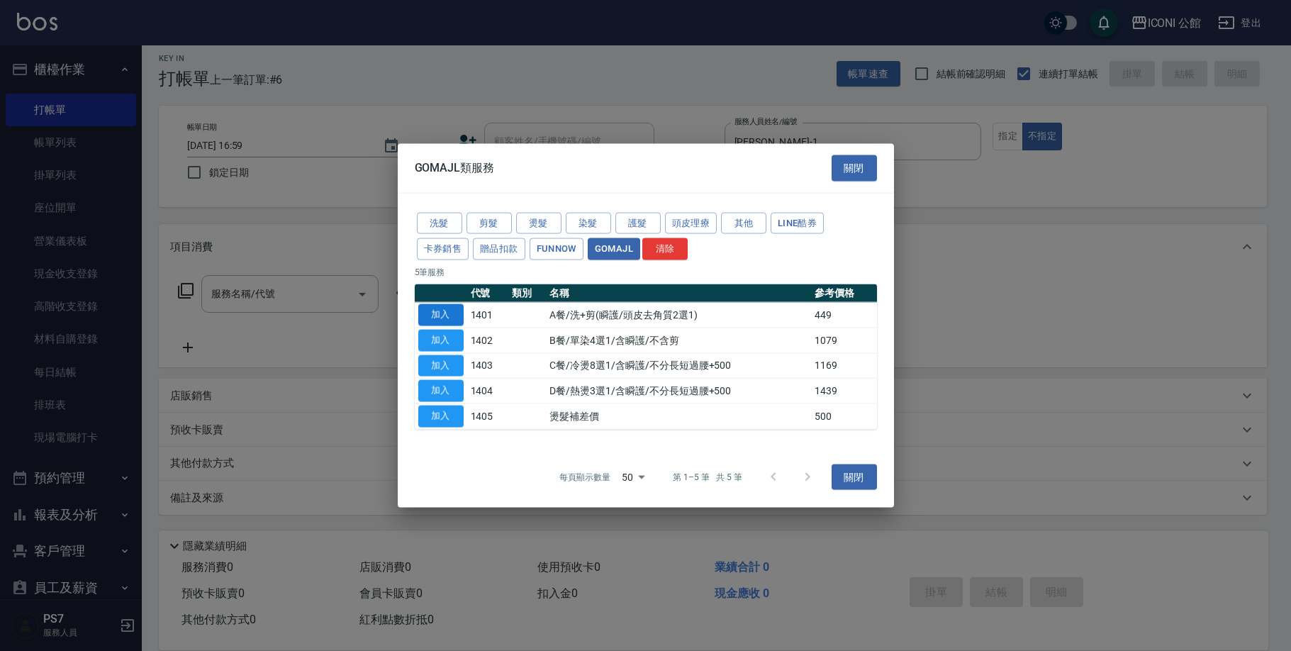
click at [426, 315] on button "加入" at bounding box center [440, 315] width 45 height 22
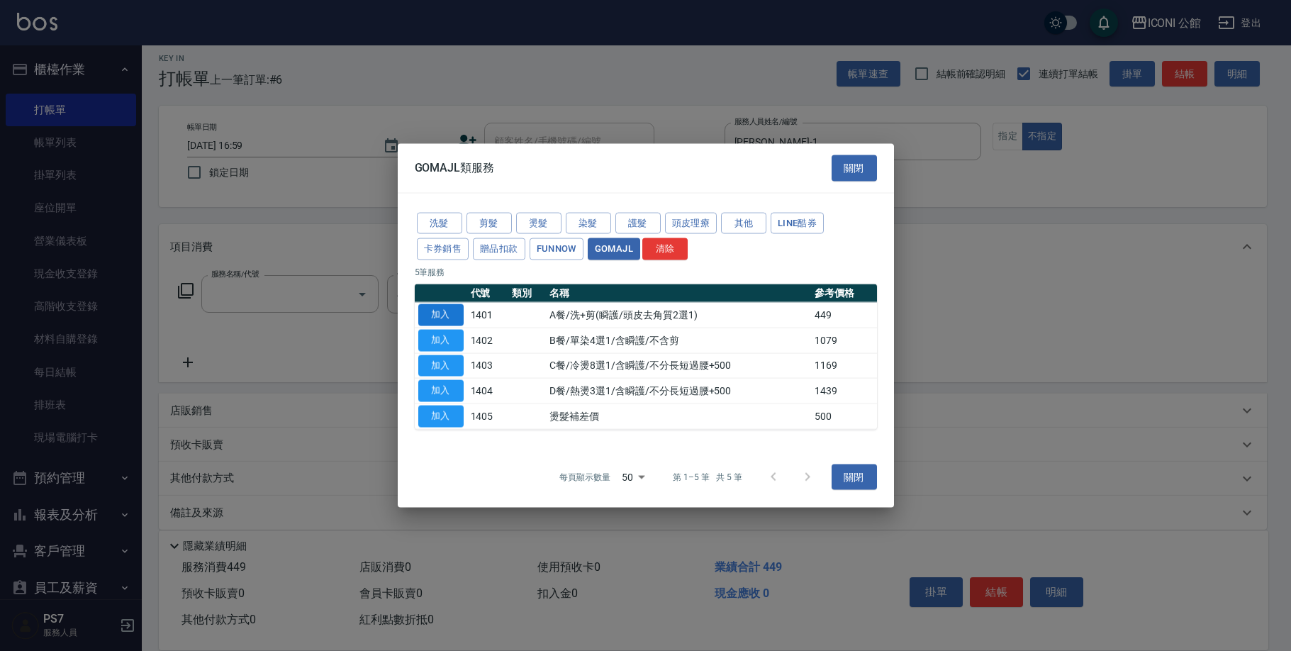
type input "A餐/洗+剪(瞬護/頭皮去角質2選1)(1401)"
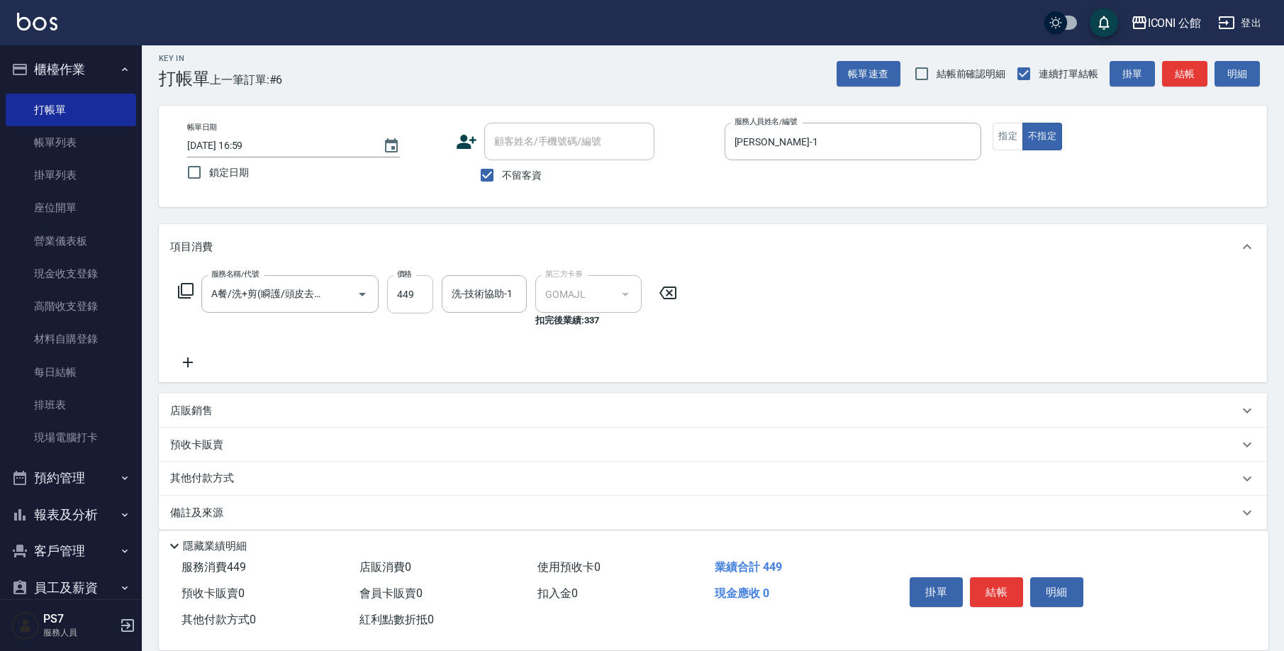
click at [425, 304] on input "449" at bounding box center [410, 294] width 46 height 38
type input "499"
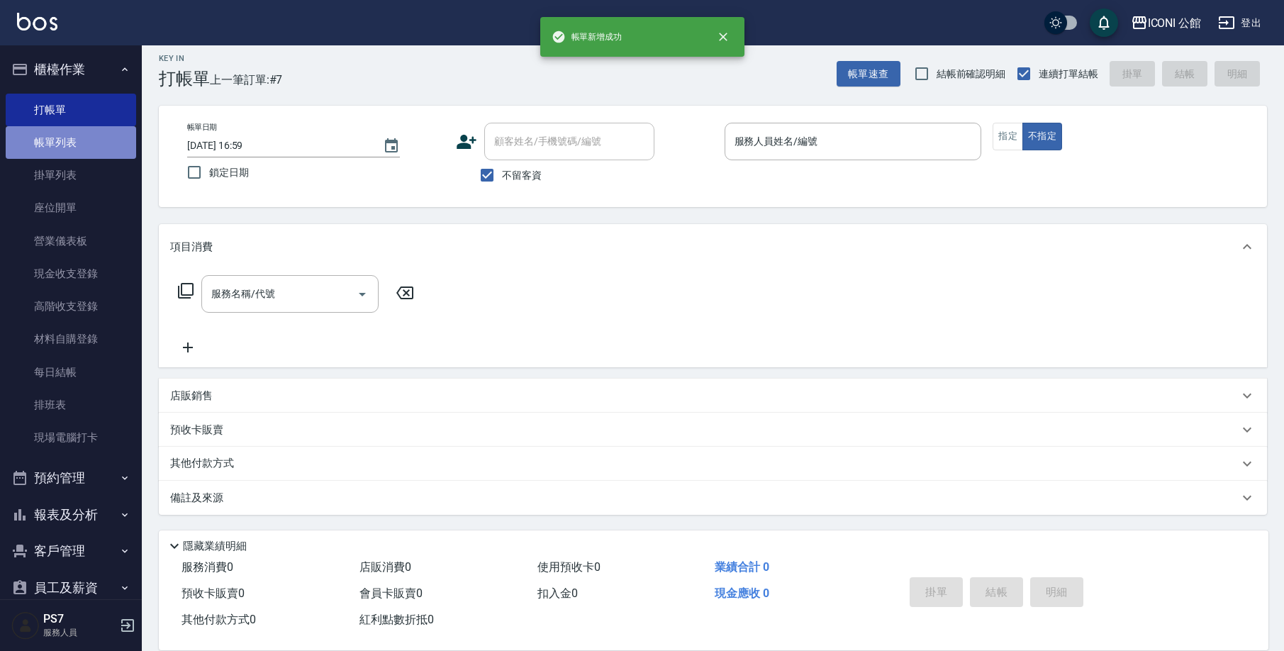
click at [84, 146] on link "帳單列表" at bounding box center [71, 142] width 130 height 33
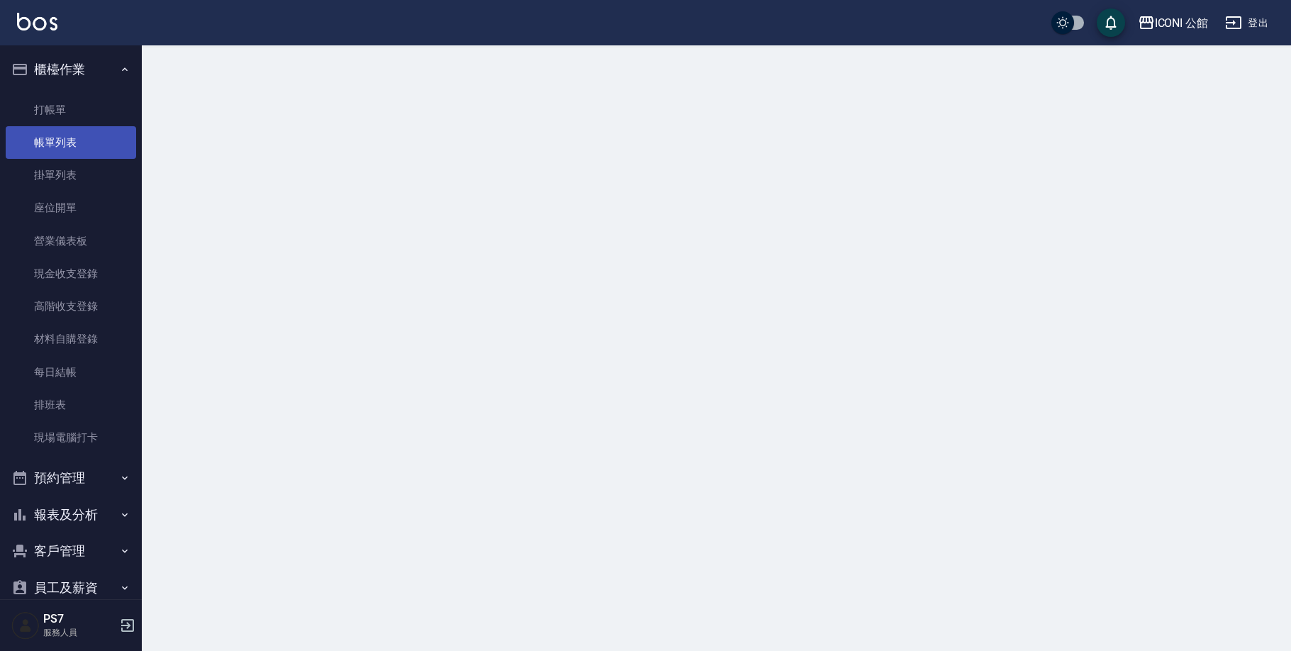
click at [84, 146] on link "帳單列表" at bounding box center [71, 142] width 130 height 33
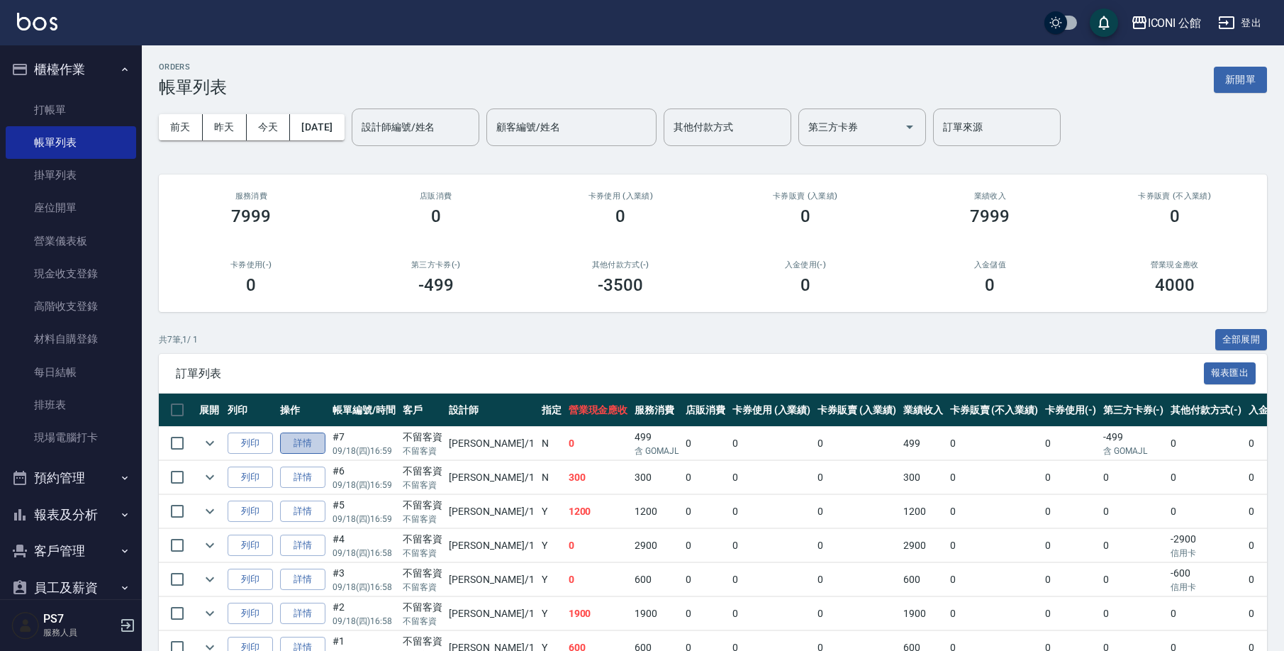
click at [320, 434] on link "詳情" at bounding box center [302, 443] width 45 height 22
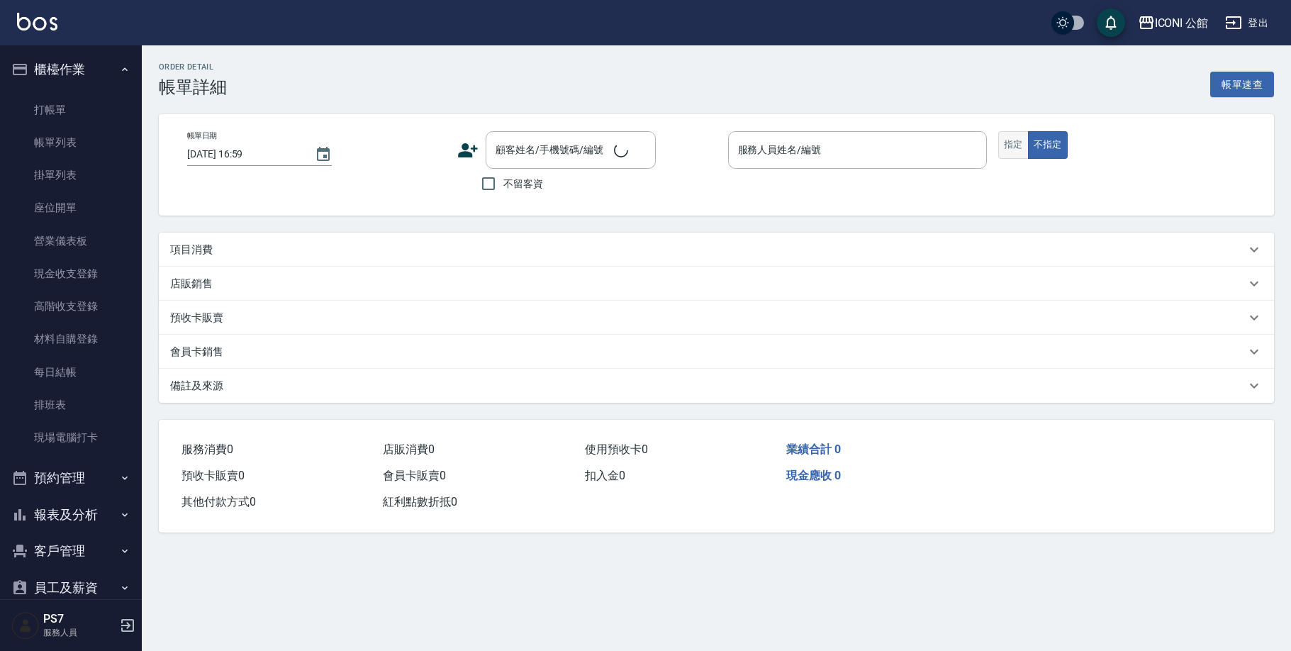
click at [1007, 155] on button "指定" at bounding box center [1013, 145] width 30 height 28
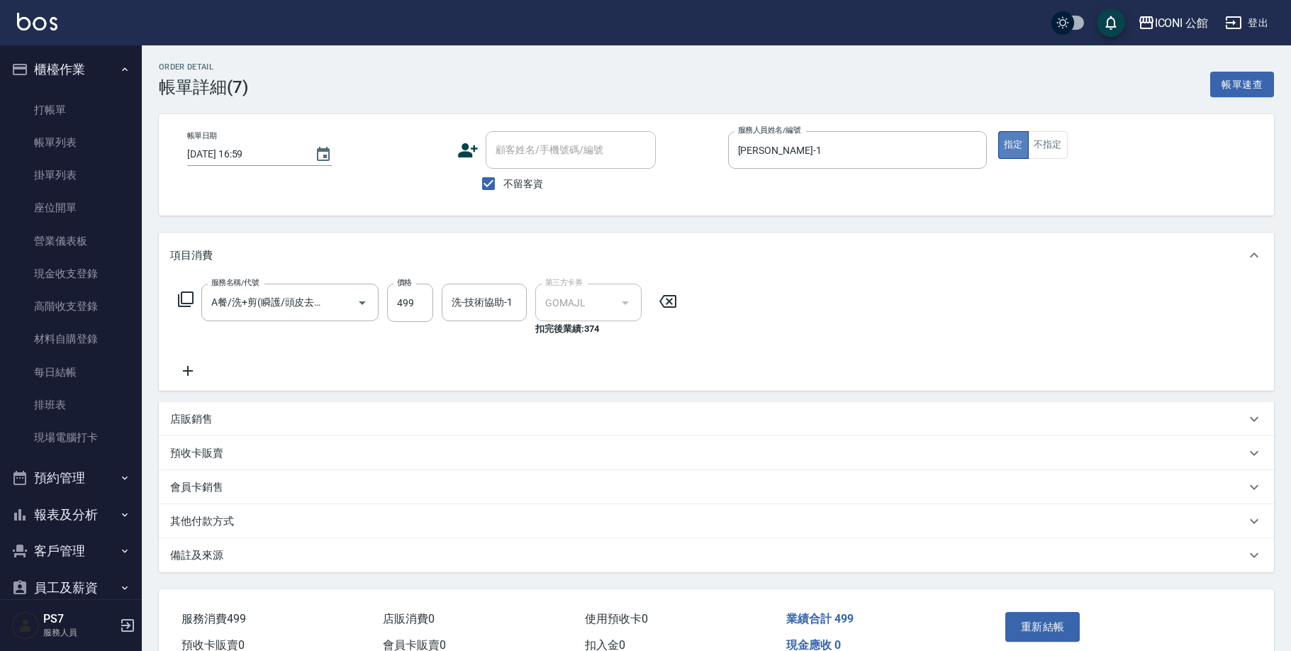
click at [1020, 149] on button "指定" at bounding box center [1013, 145] width 30 height 28
checkbox input "true"
type input "Kevin-1"
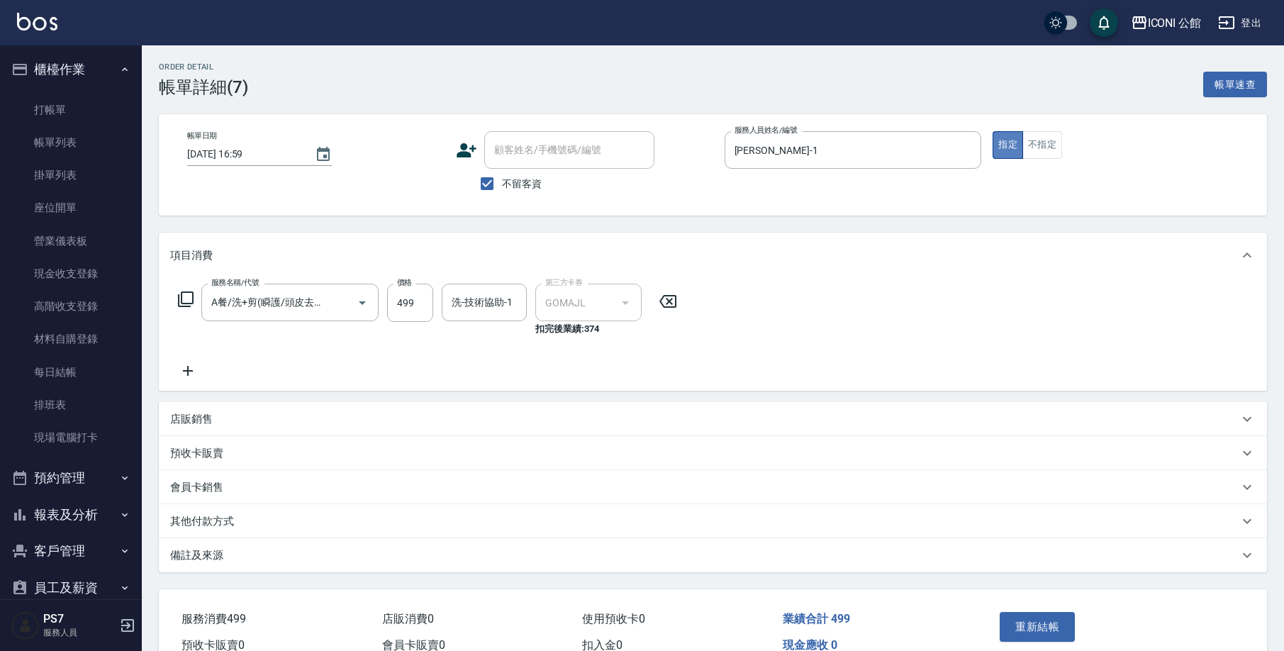
click at [1019, 150] on button "指定" at bounding box center [1007, 145] width 30 height 28
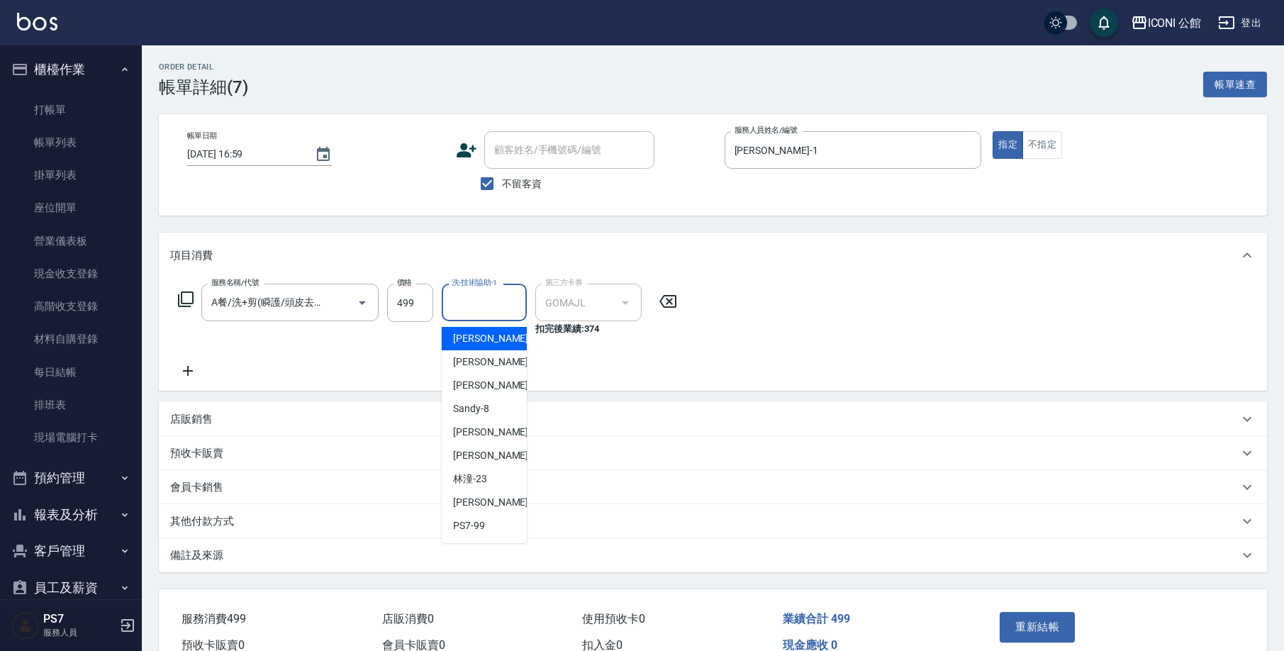
click at [473, 308] on input "洗-技術協助-1" at bounding box center [484, 302] width 72 height 25
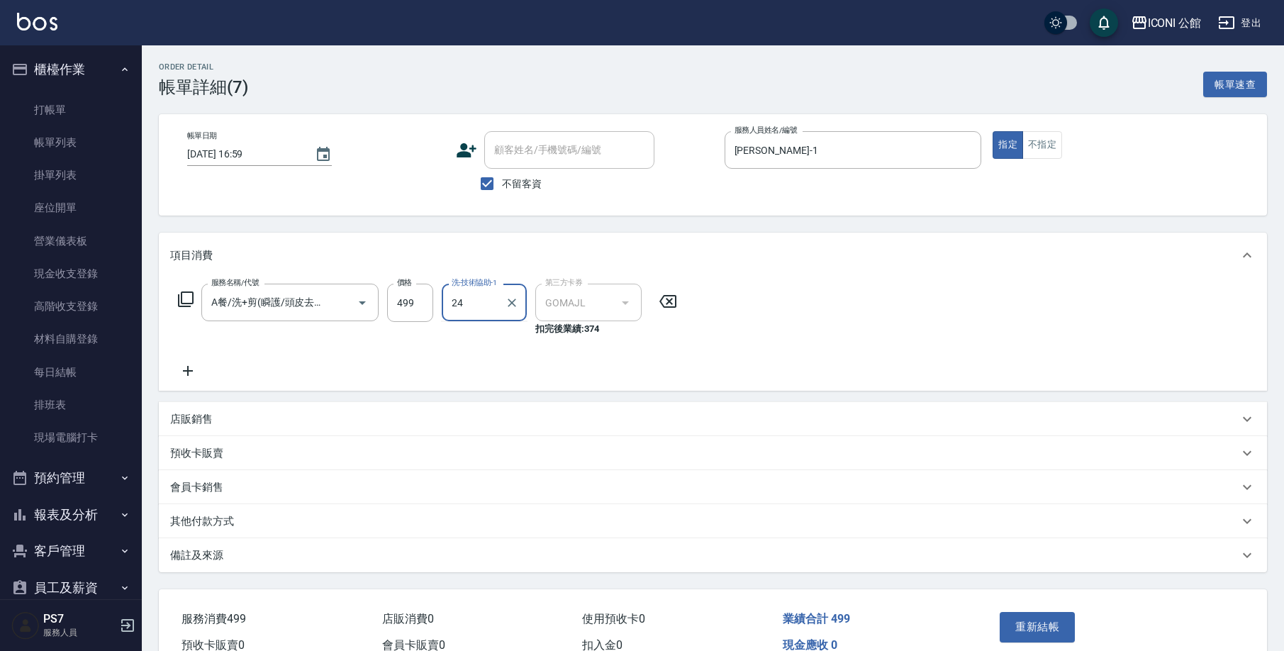
type input "可歆-24"
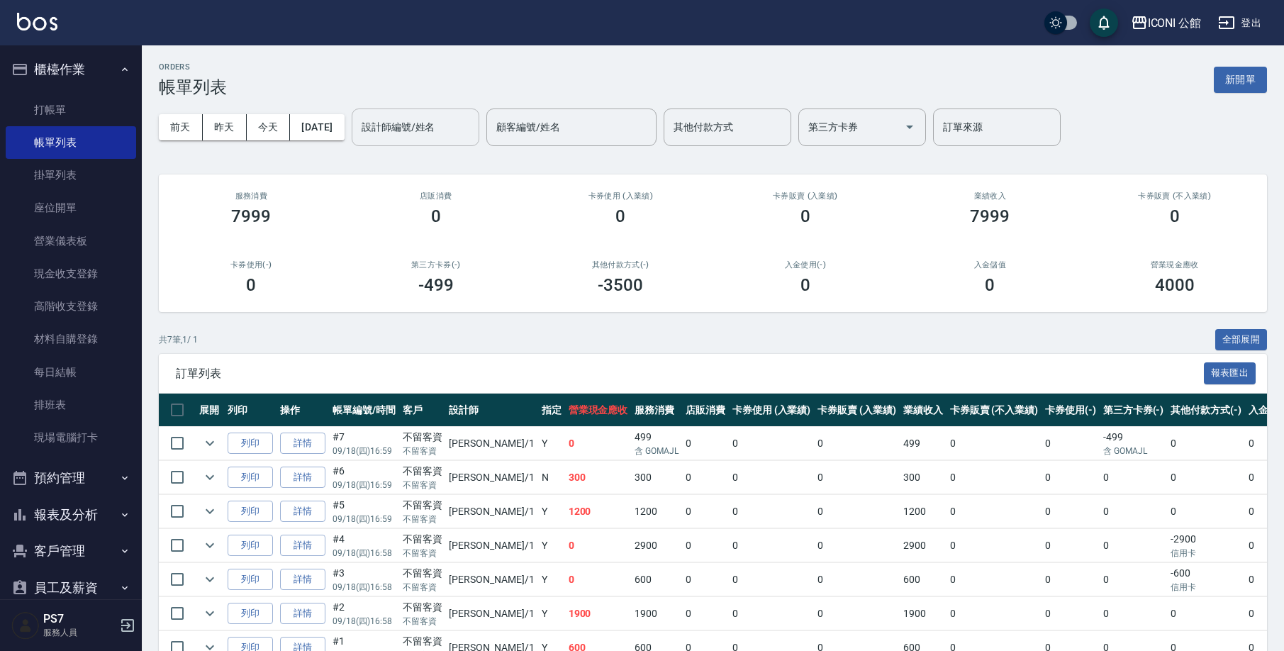
click at [401, 142] on div "設計師編號/姓名" at bounding box center [416, 127] width 128 height 38
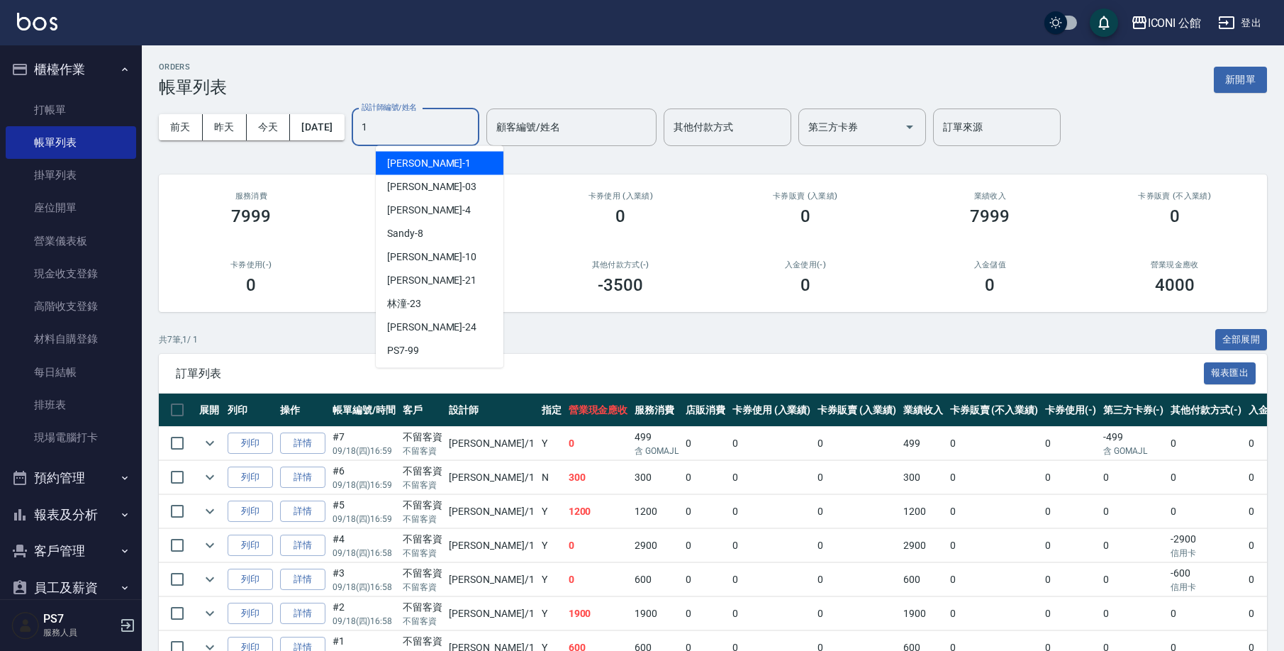
type input "Kevin-1"
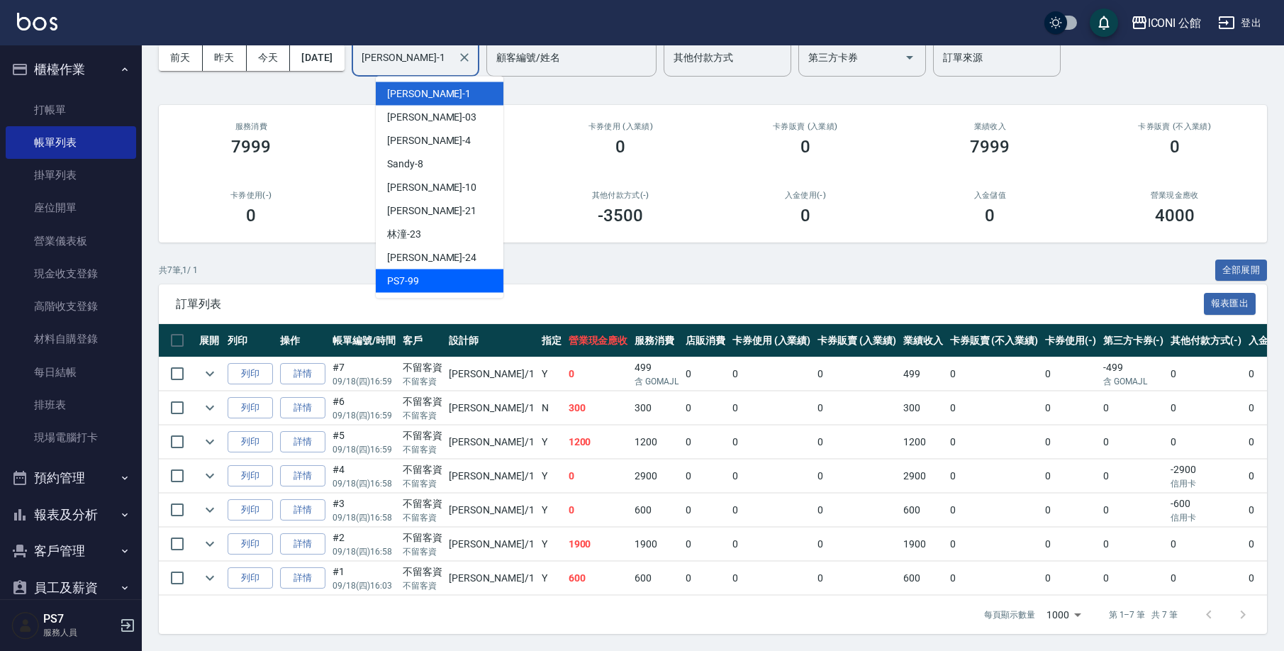
scroll to position [54, 0]
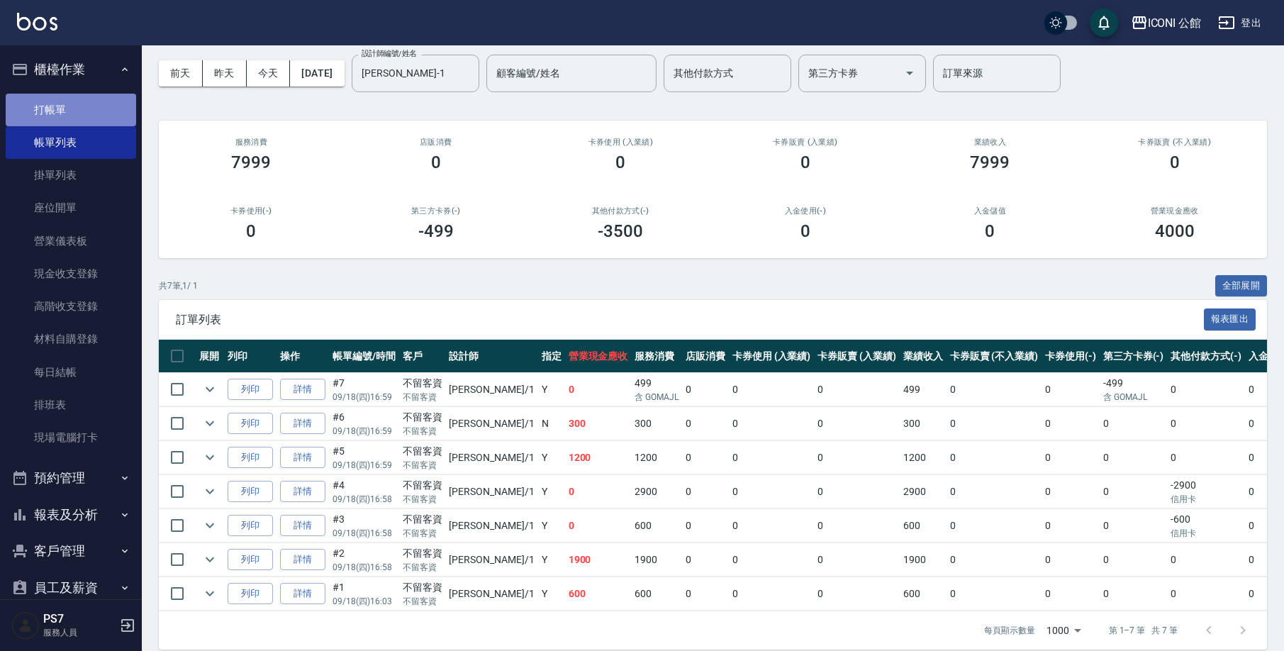
click at [99, 116] on link "打帳單" at bounding box center [71, 110] width 130 height 33
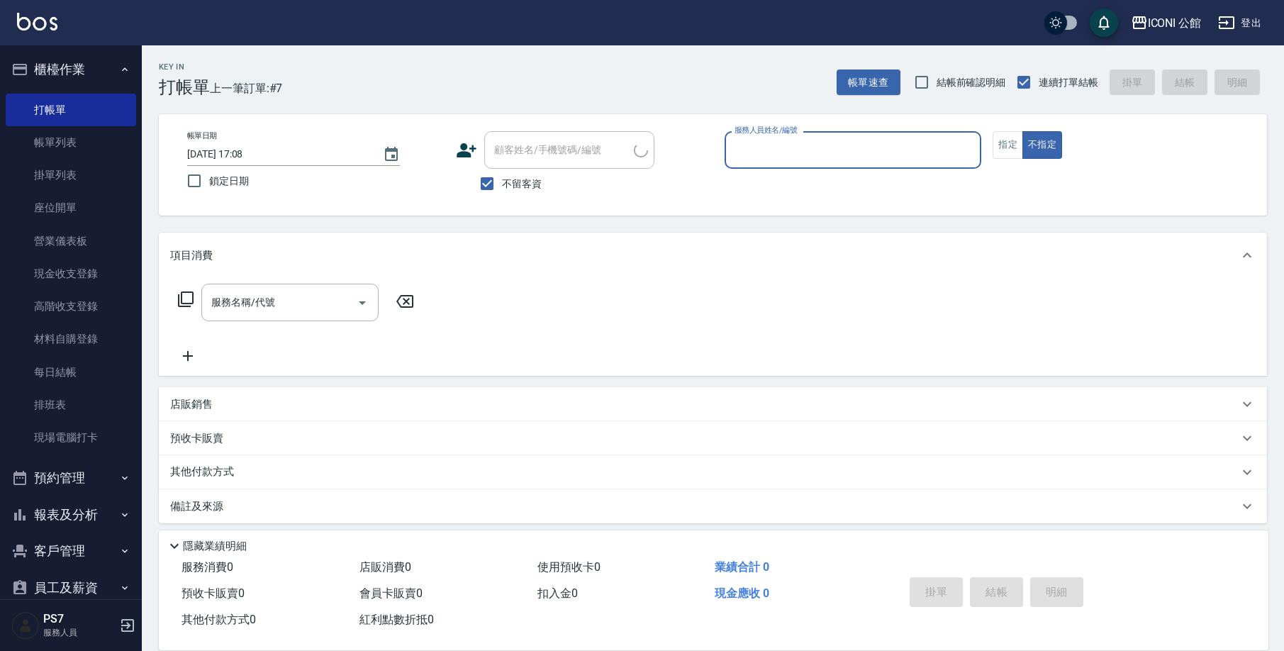
click at [861, 155] on input "服務人員姓名/編號" at bounding box center [853, 150] width 245 height 25
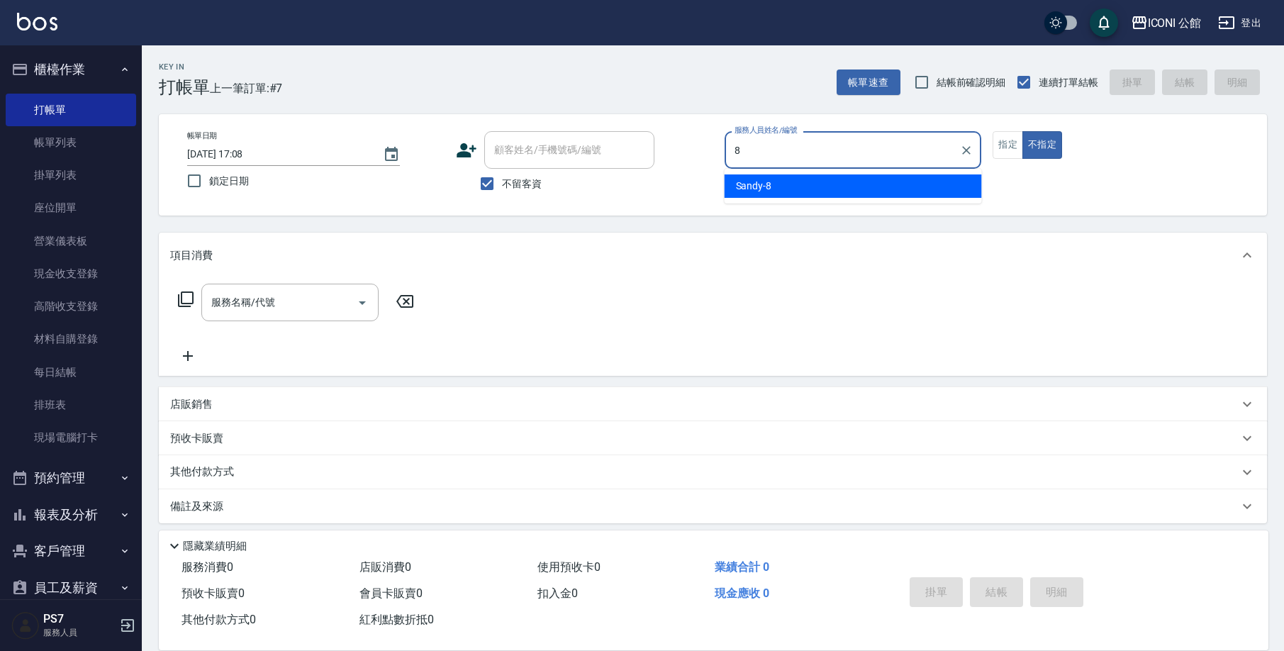
type input "Sandy-8"
type button "false"
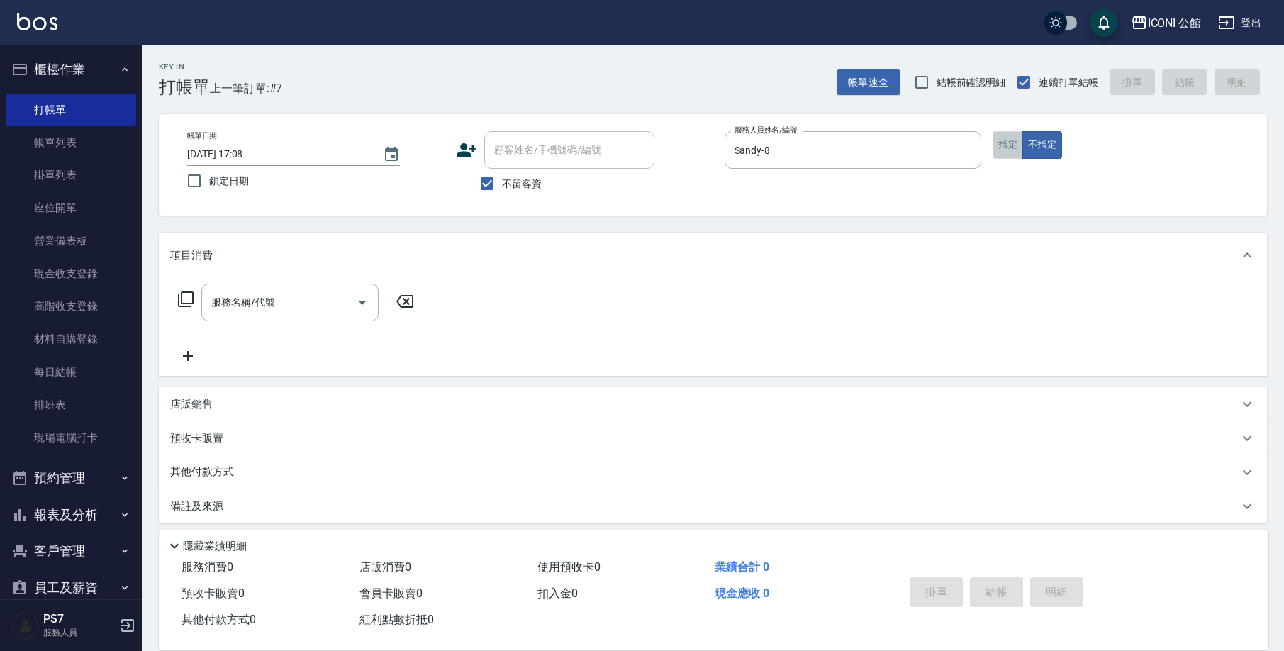
click at [1021, 147] on button "指定" at bounding box center [1007, 145] width 30 height 28
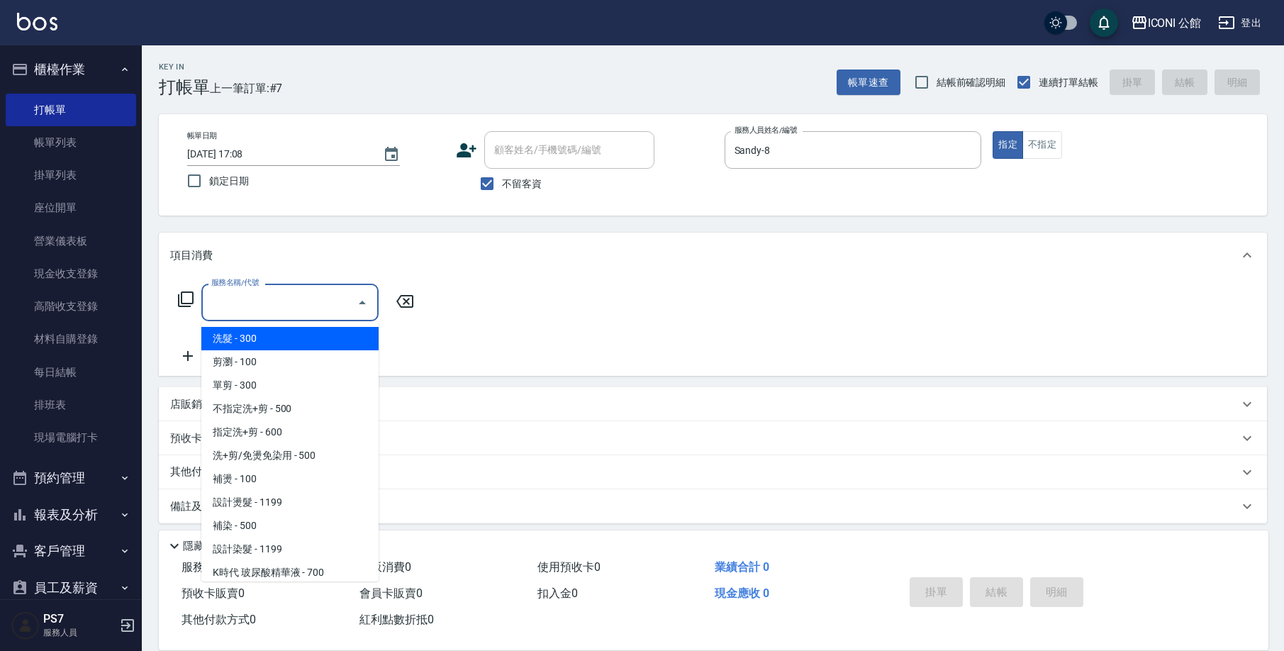
click at [296, 313] on input "服務名稱/代號" at bounding box center [279, 302] width 143 height 25
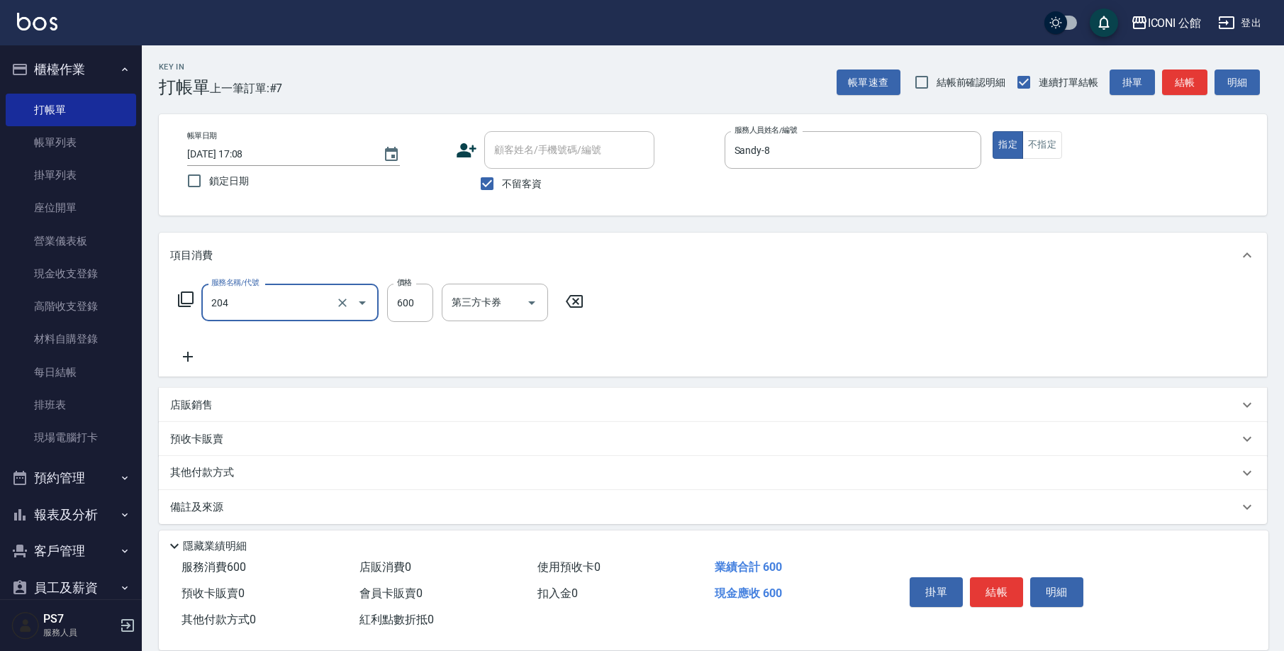
type input "指定洗+剪(204)"
type input "500"
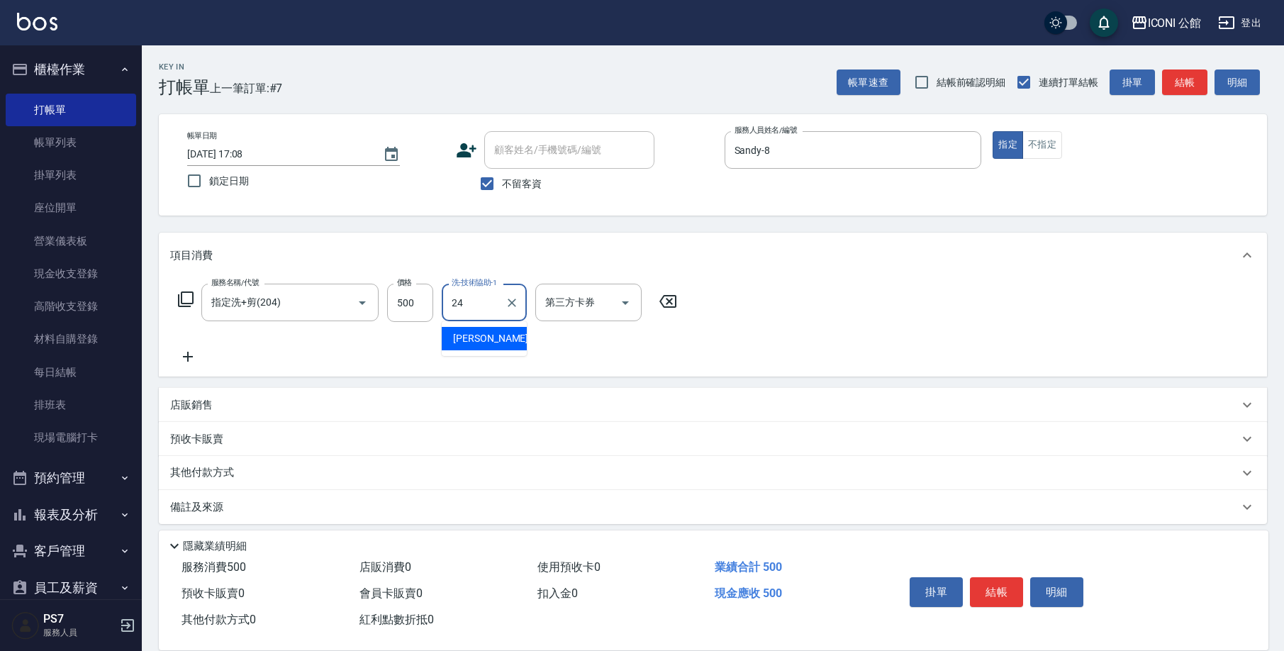
type input "可歆-24"
drag, startPoint x: 1007, startPoint y: 584, endPoint x: 999, endPoint y: 554, distance: 30.8
click at [1007, 584] on button "結帳" at bounding box center [996, 592] width 53 height 30
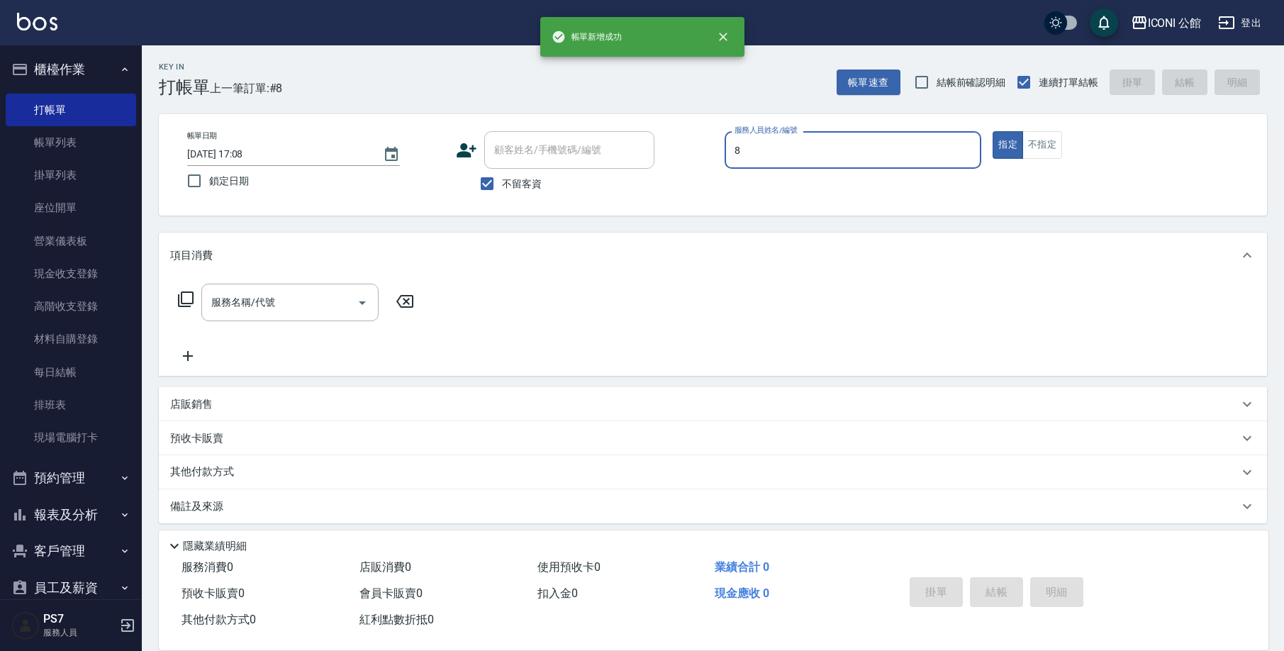
type input "Sandy-8"
type button "true"
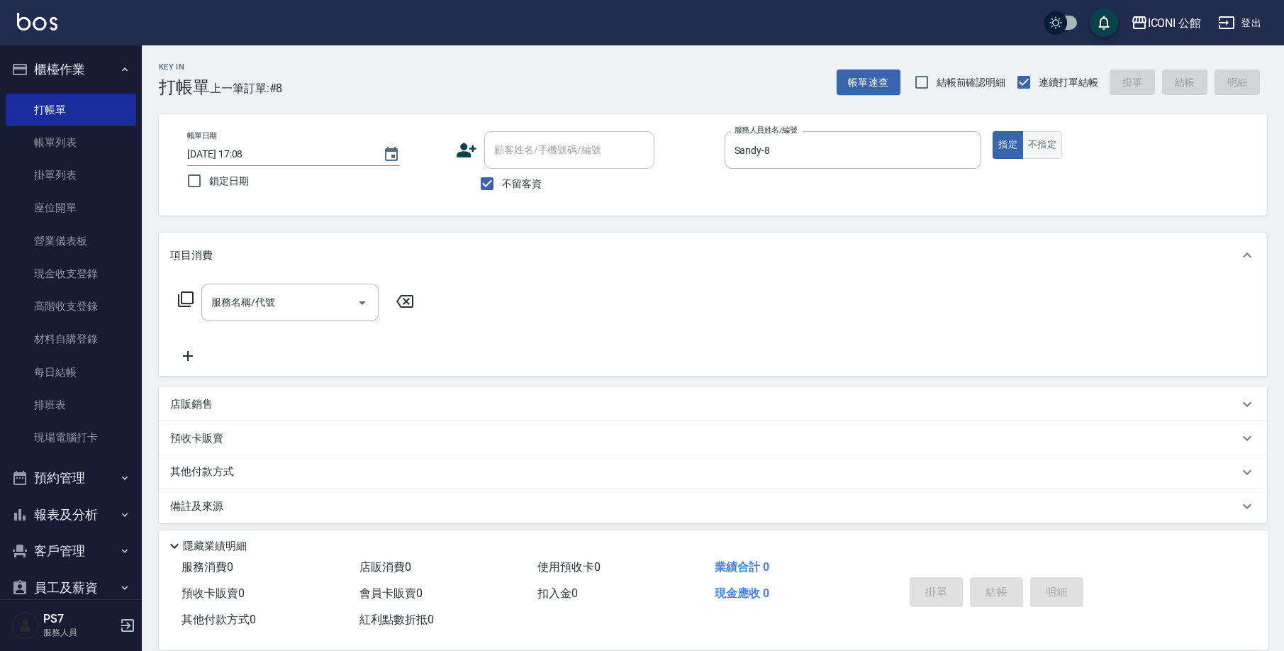
click at [1038, 145] on button "不指定" at bounding box center [1042, 145] width 40 height 28
click at [322, 315] on div "服務名稱/代號" at bounding box center [289, 303] width 177 height 38
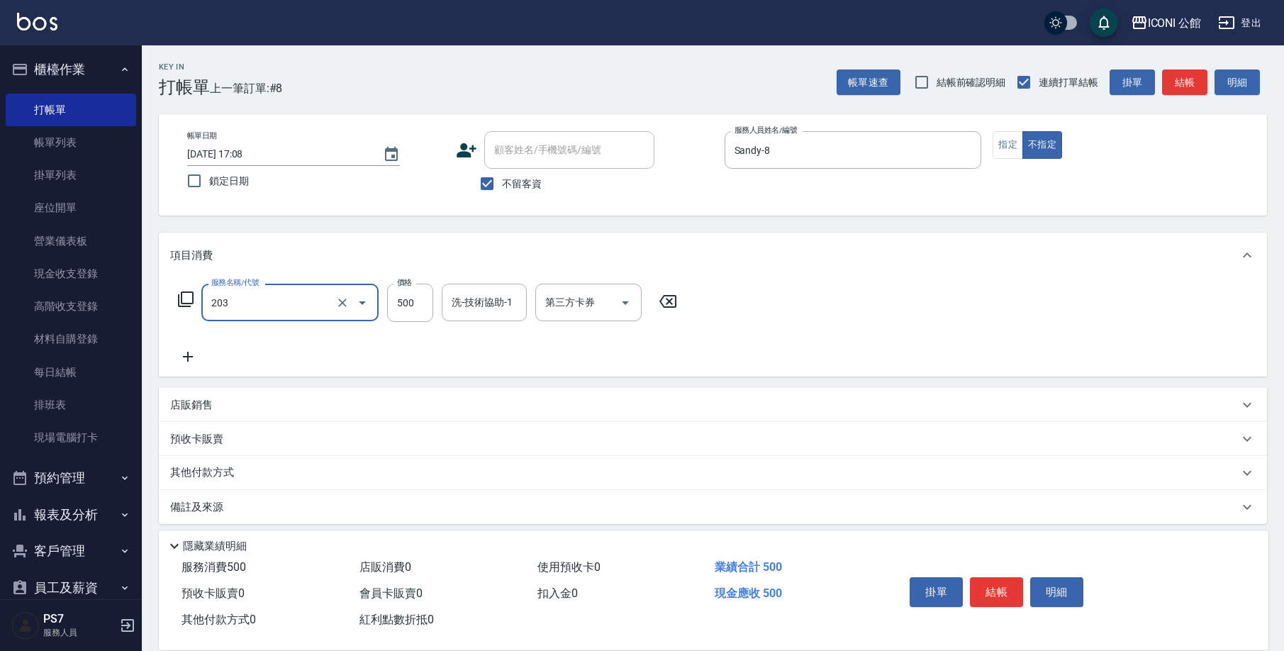
type input "不指定洗+剪(203)"
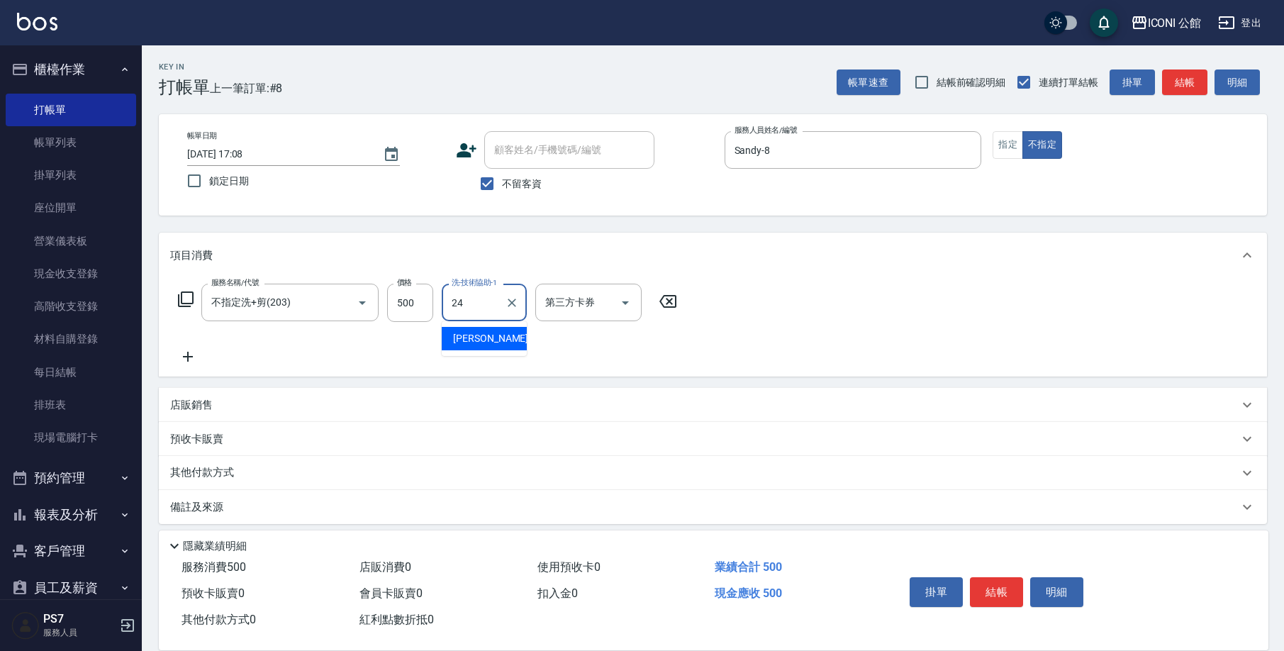
type input "可歆-24"
click at [1002, 582] on button "結帳" at bounding box center [996, 592] width 53 height 30
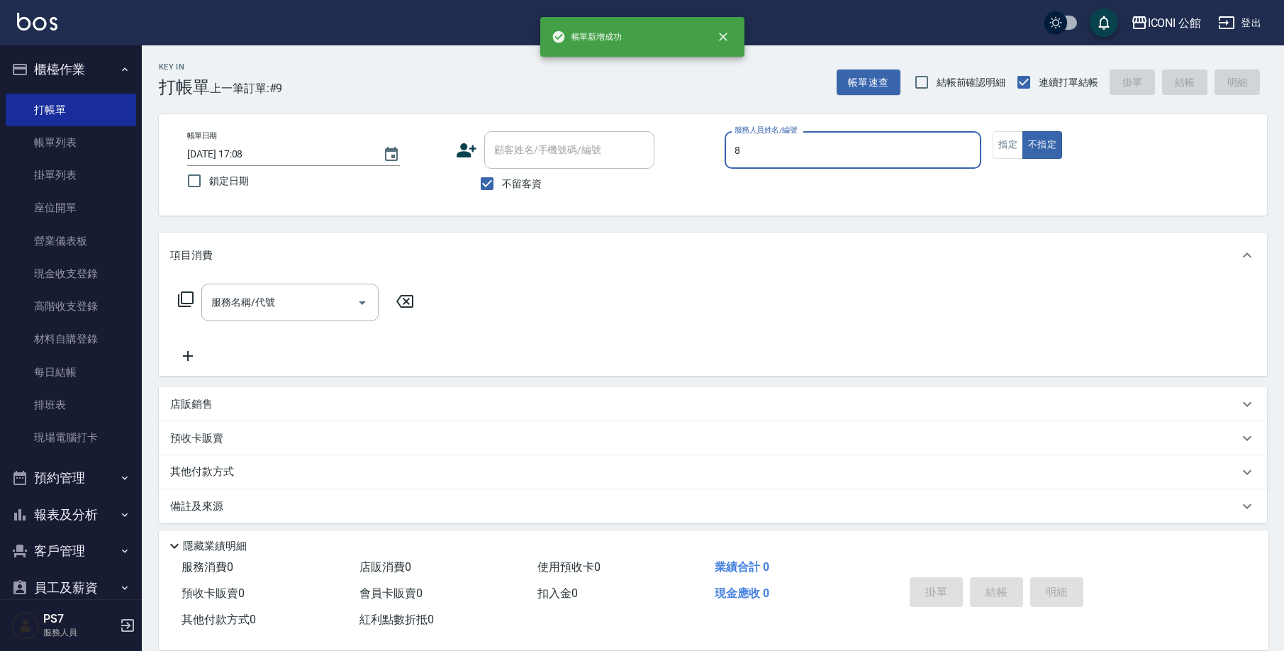
type input "Sandy-8"
click at [323, 308] on input "服務名稱/代號" at bounding box center [279, 302] width 143 height 25
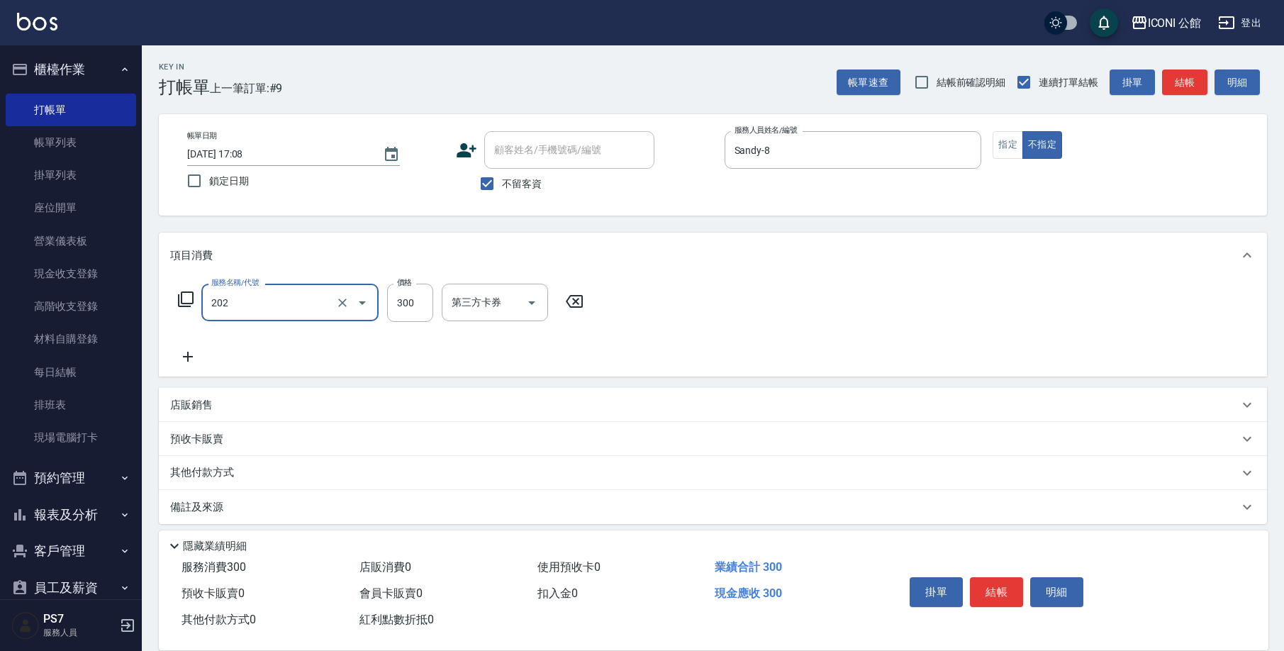
type input "單剪(202)"
click at [977, 595] on button "結帳" at bounding box center [996, 592] width 53 height 30
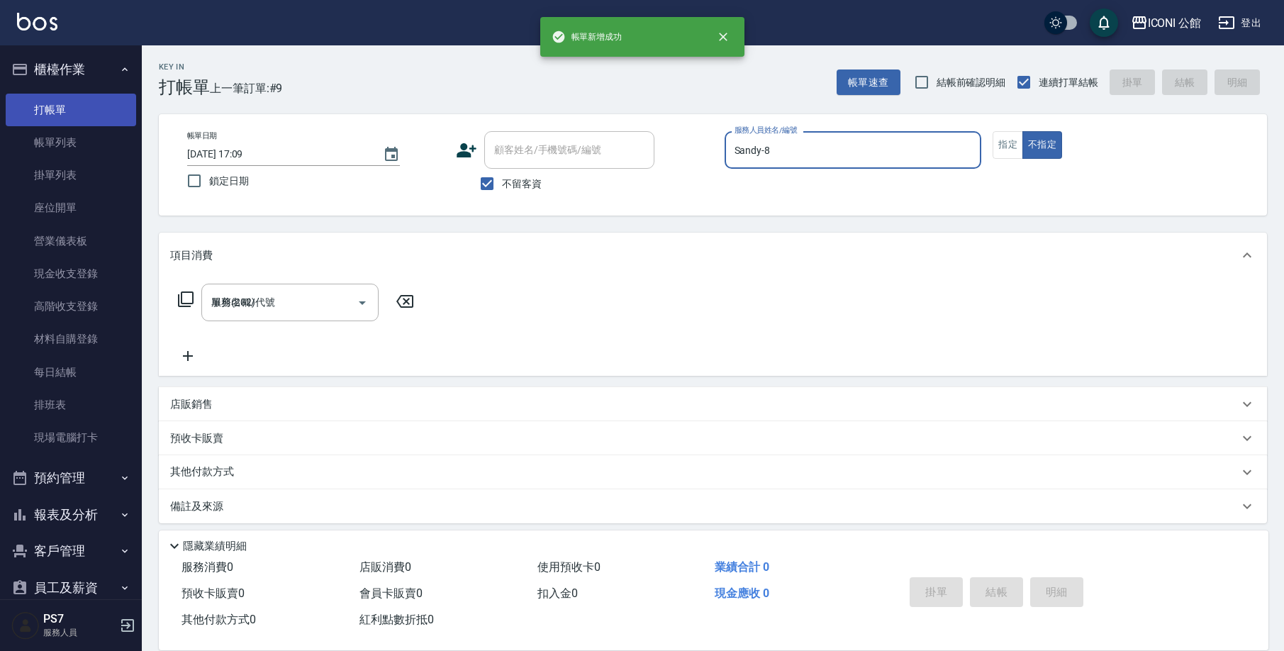
type input "2025/09/18 17:09"
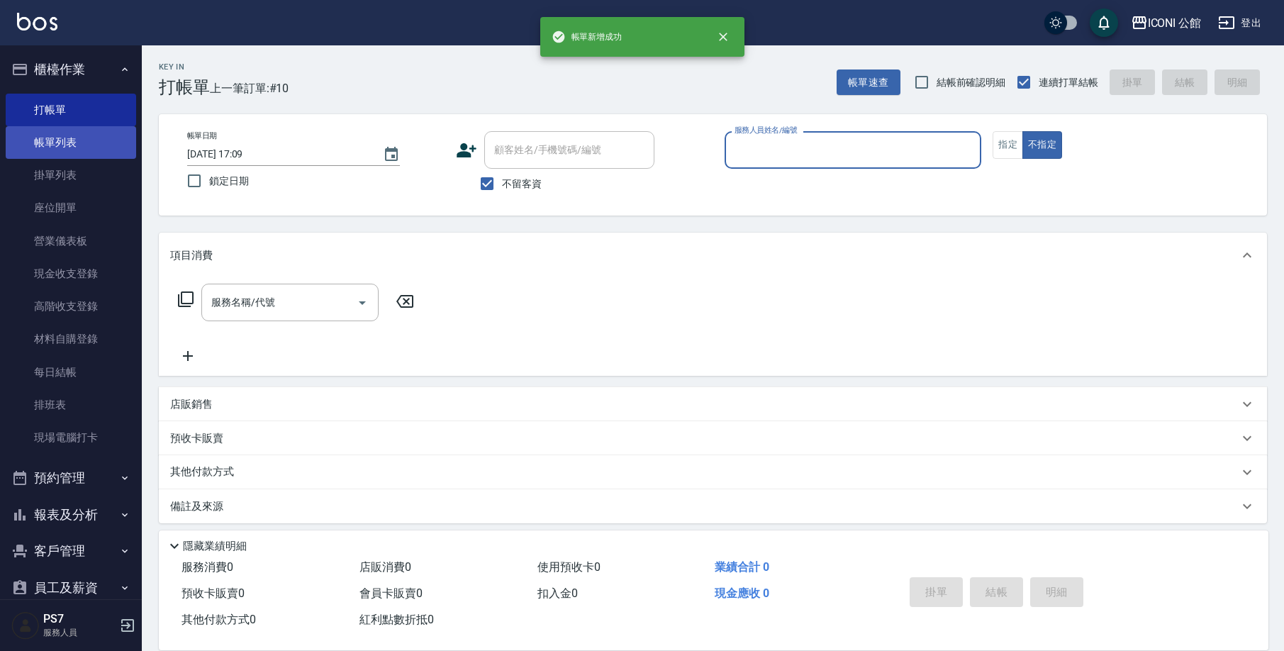
click at [88, 129] on link "帳單列表" at bounding box center [71, 142] width 130 height 33
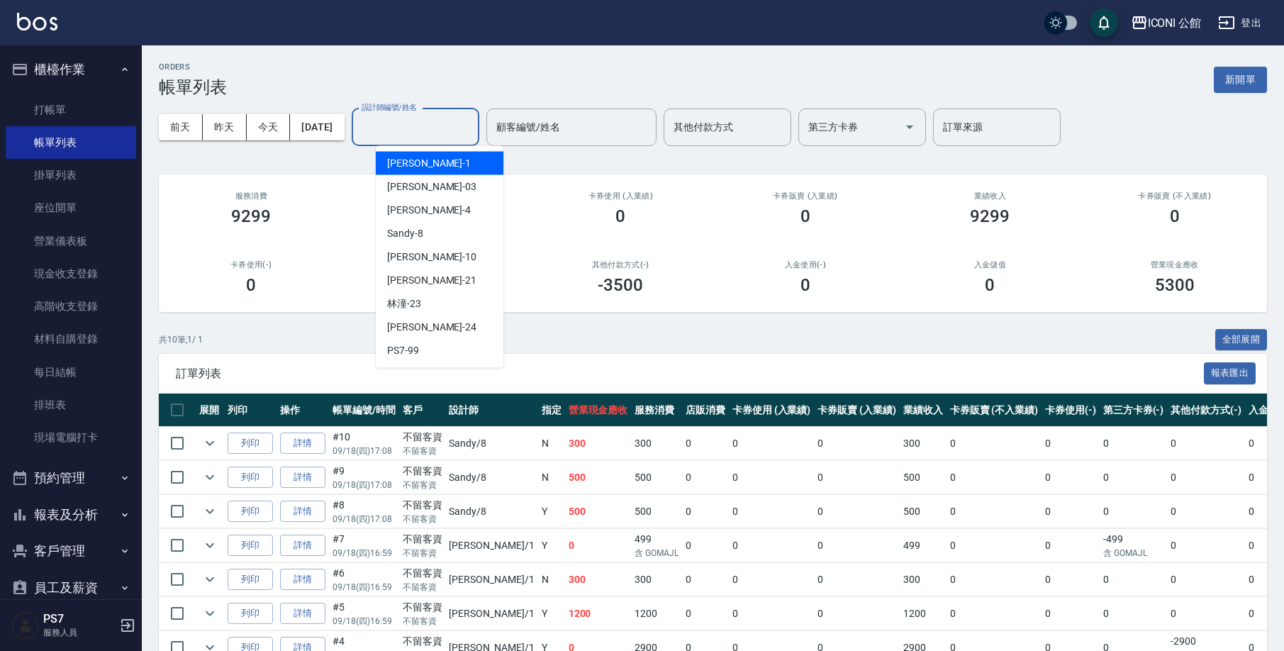
click at [421, 122] on input "設計師編號/姓名" at bounding box center [415, 127] width 115 height 25
type input "Kevin-1"
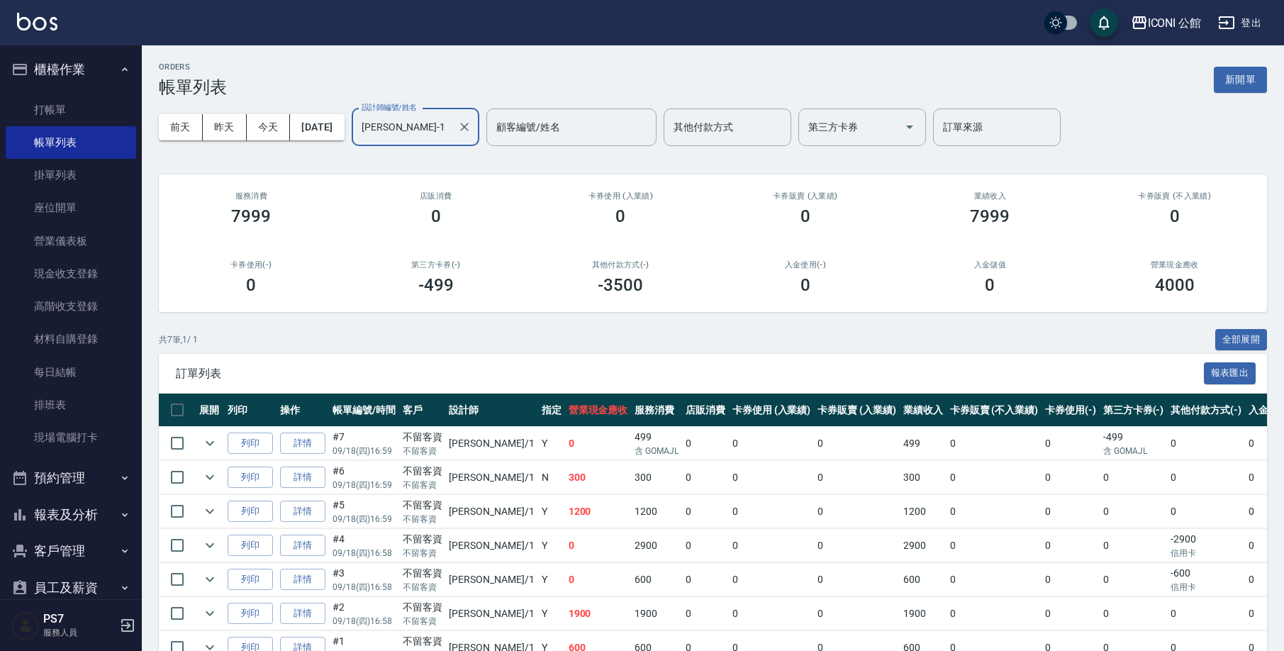
scroll to position [79, 0]
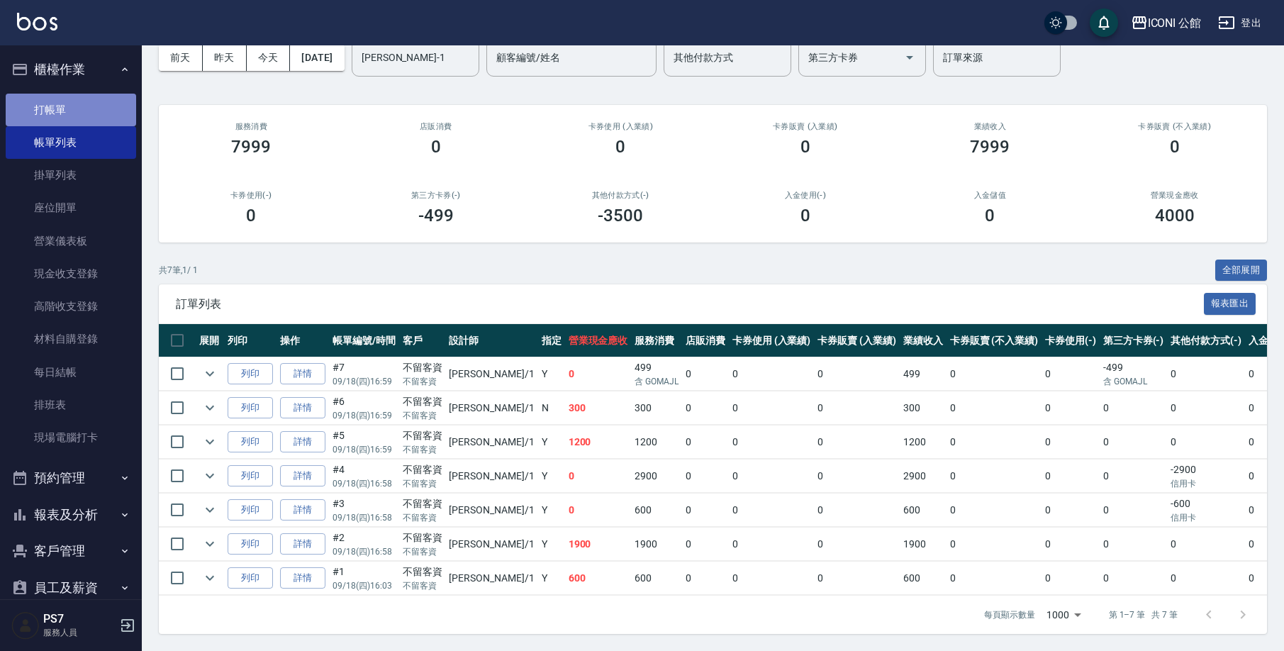
click at [119, 116] on link "打帳單" at bounding box center [71, 110] width 130 height 33
